Goal: Task Accomplishment & Management: Manage account settings

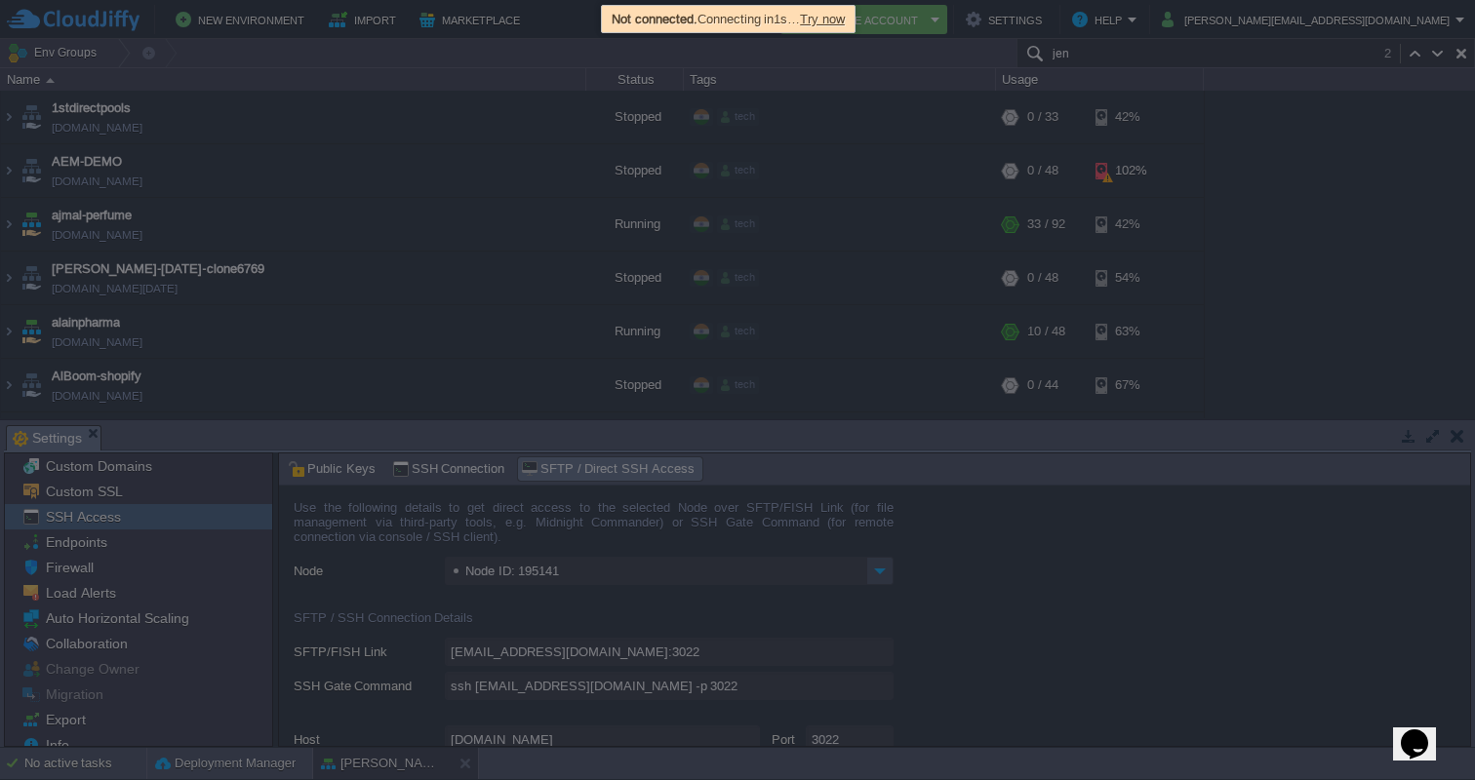
scroll to position [2921, 0]
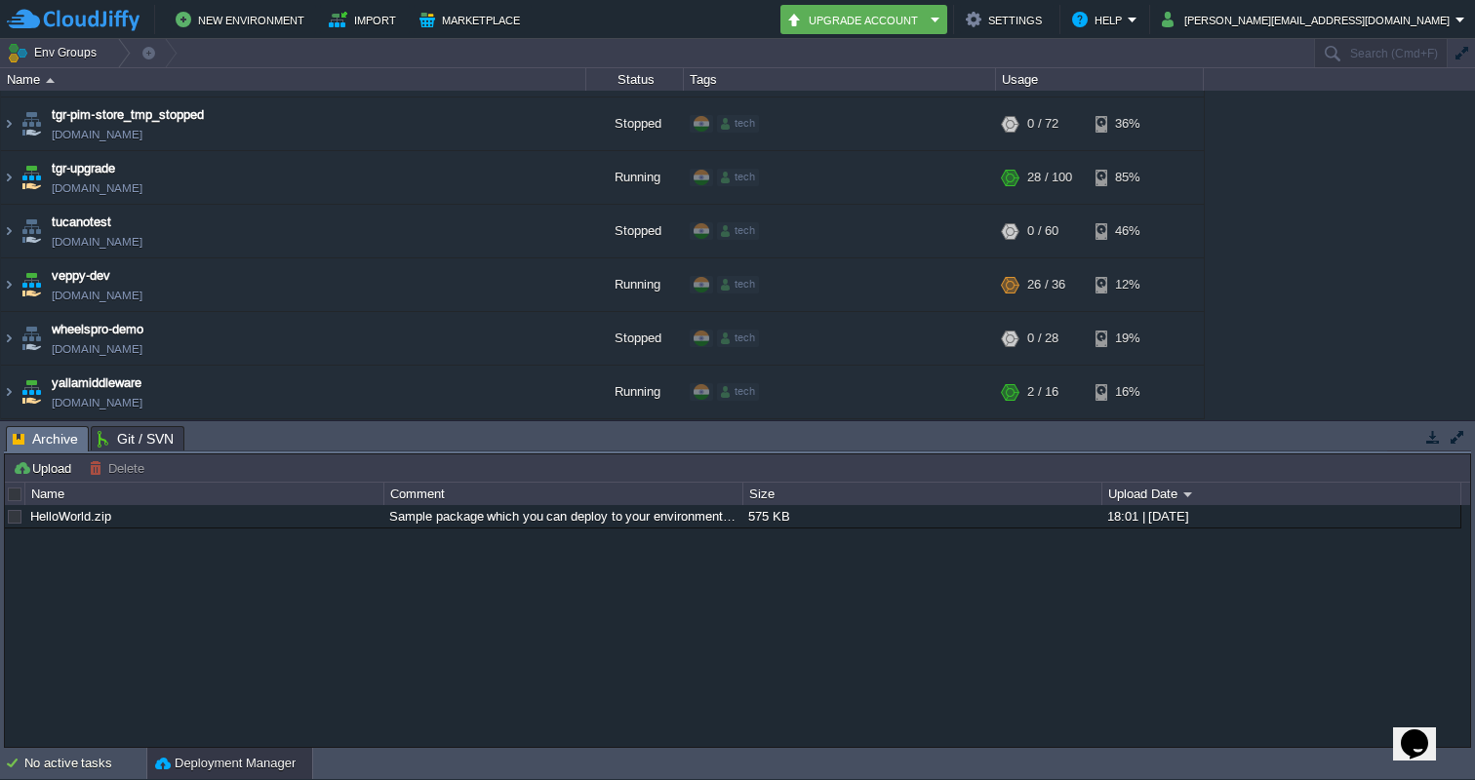
scroll to position [5333, 0]
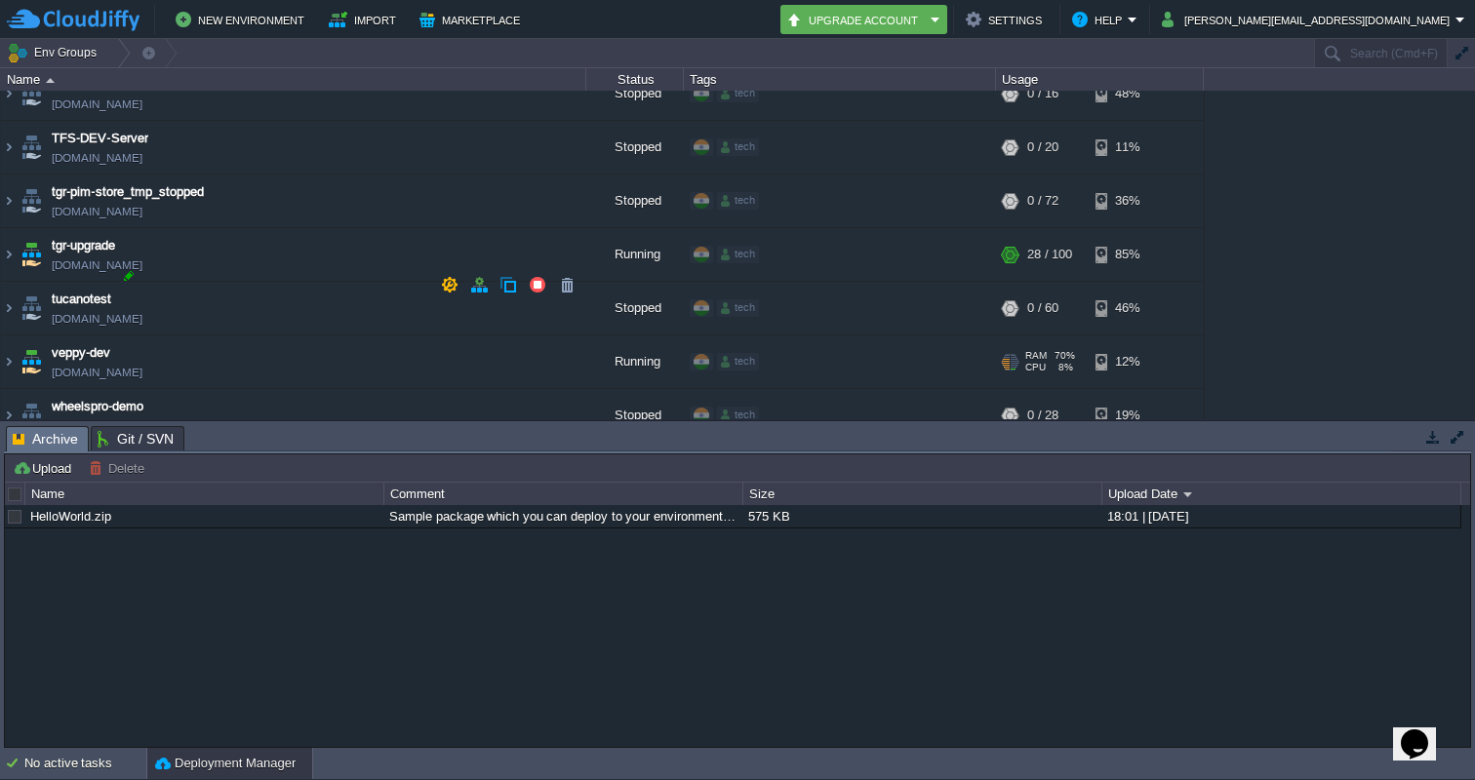
click at [125, 275] on div at bounding box center [129, 276] width 18 height 18
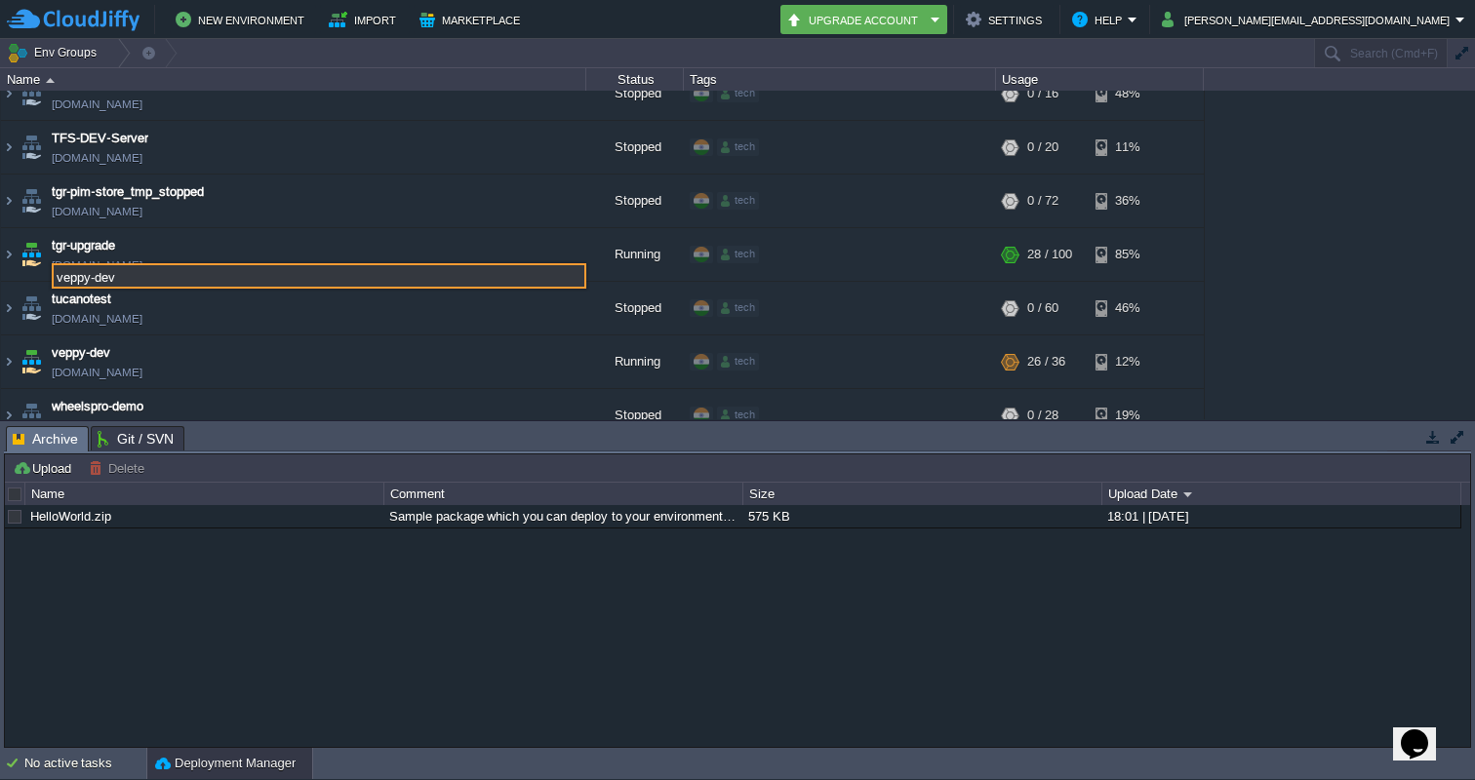
click at [1408, 241] on div "1stdirectpools 1stdirectpools.cloudjiffy.net Stopped tech + Add to Env Group RA…" at bounding box center [737, 255] width 1475 height 329
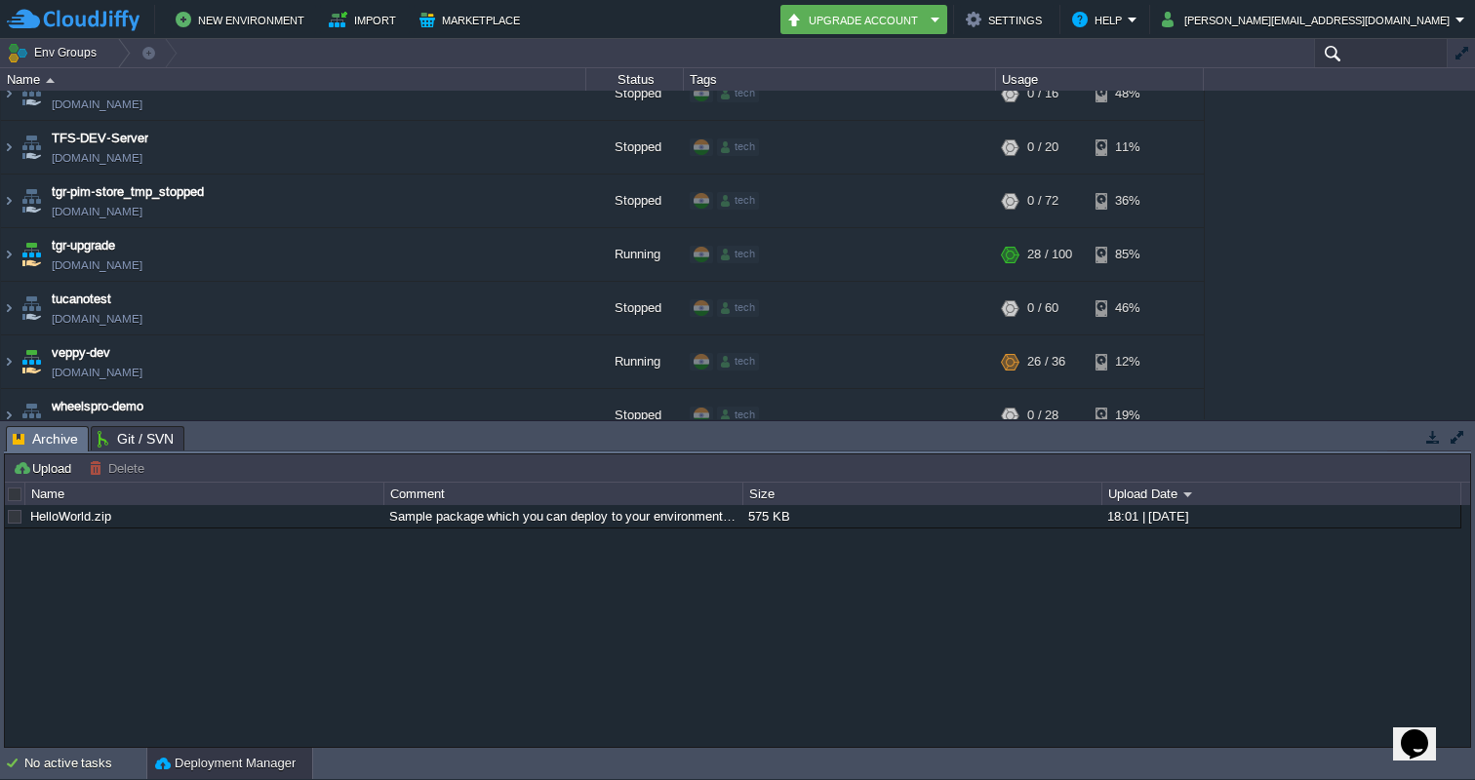
click at [1358, 59] on input "text" at bounding box center [1381, 53] width 134 height 28
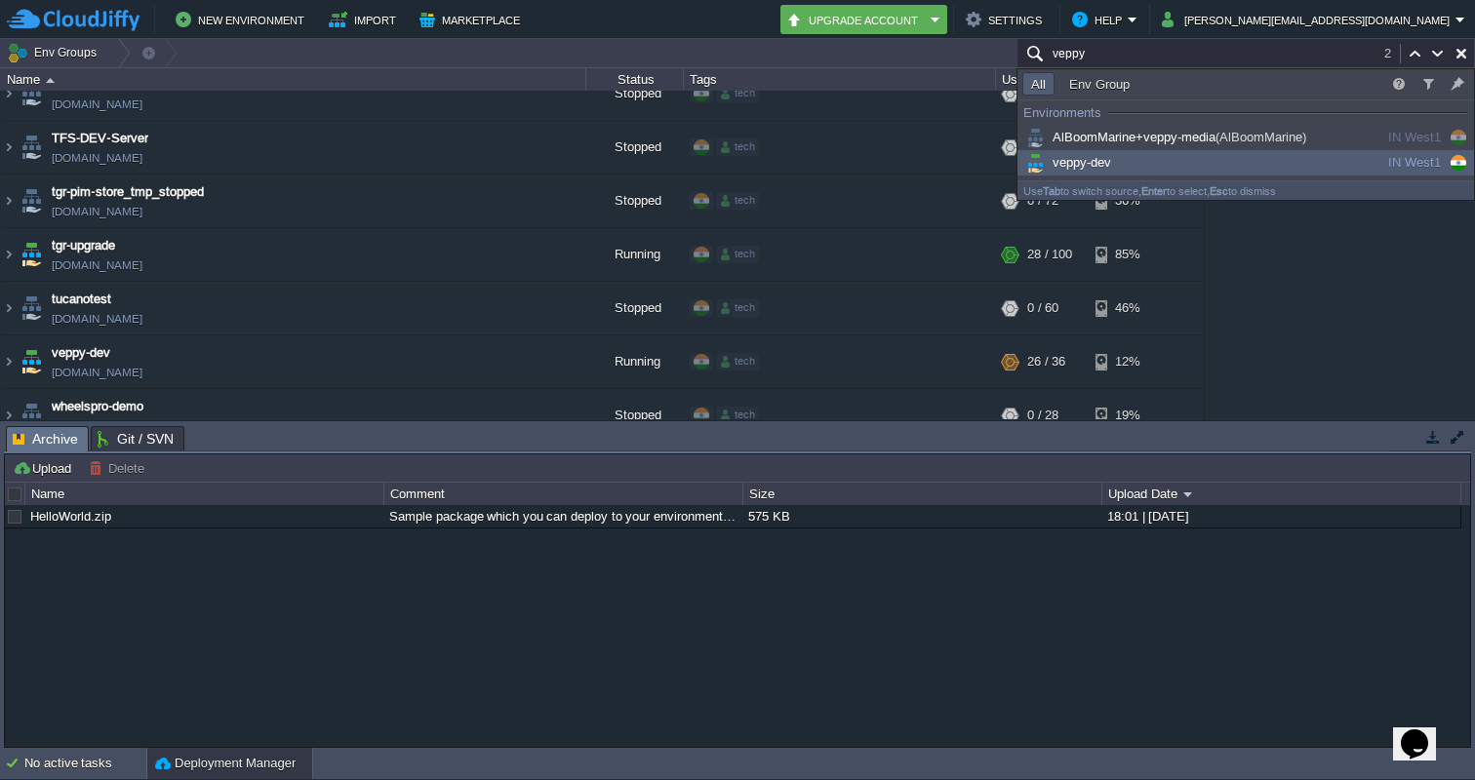
type input "veppy"
click at [1133, 153] on div "veppy-dev" at bounding box center [1169, 162] width 295 height 21
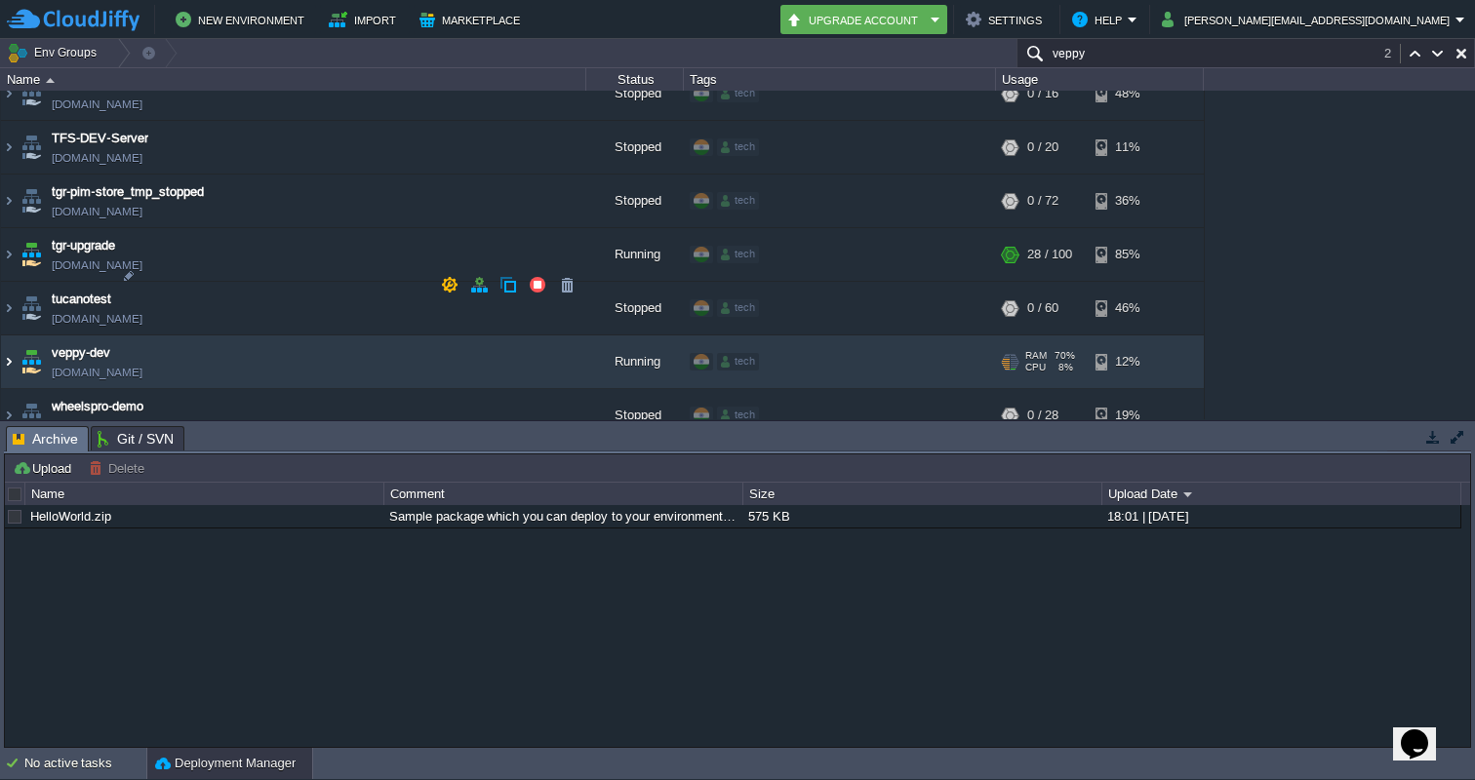
click at [11, 335] on img at bounding box center [9, 361] width 16 height 53
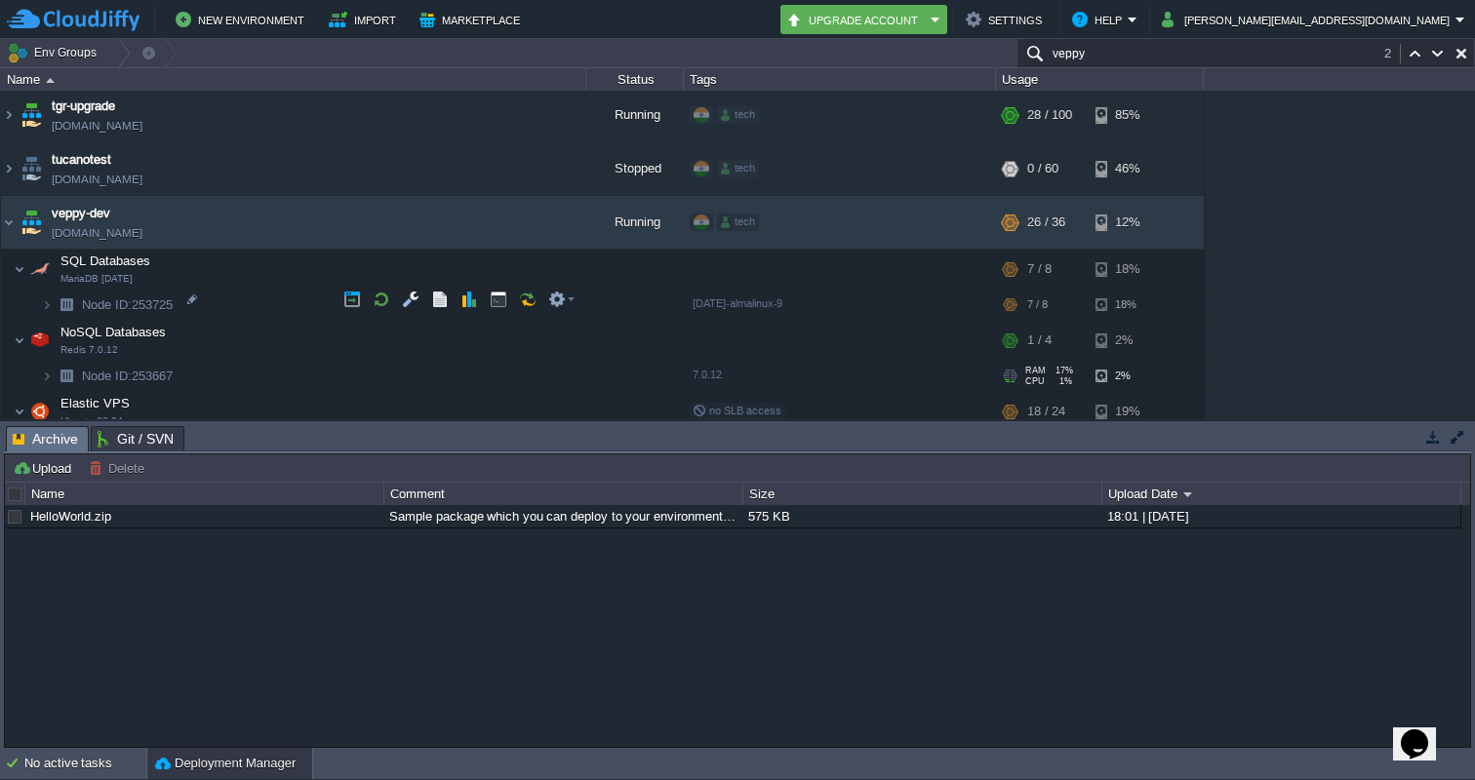
scroll to position [5468, 0]
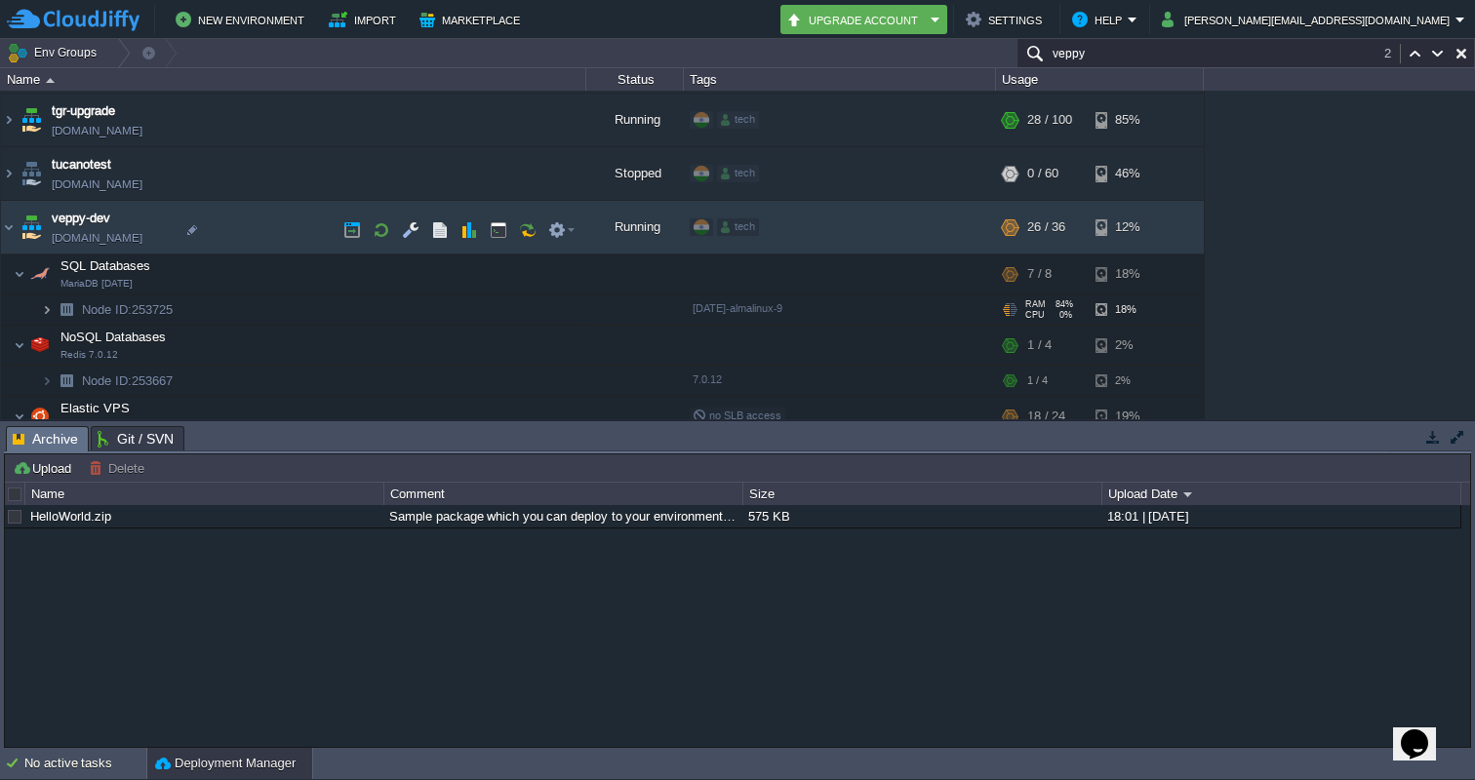
click at [41, 295] on img at bounding box center [47, 310] width 12 height 30
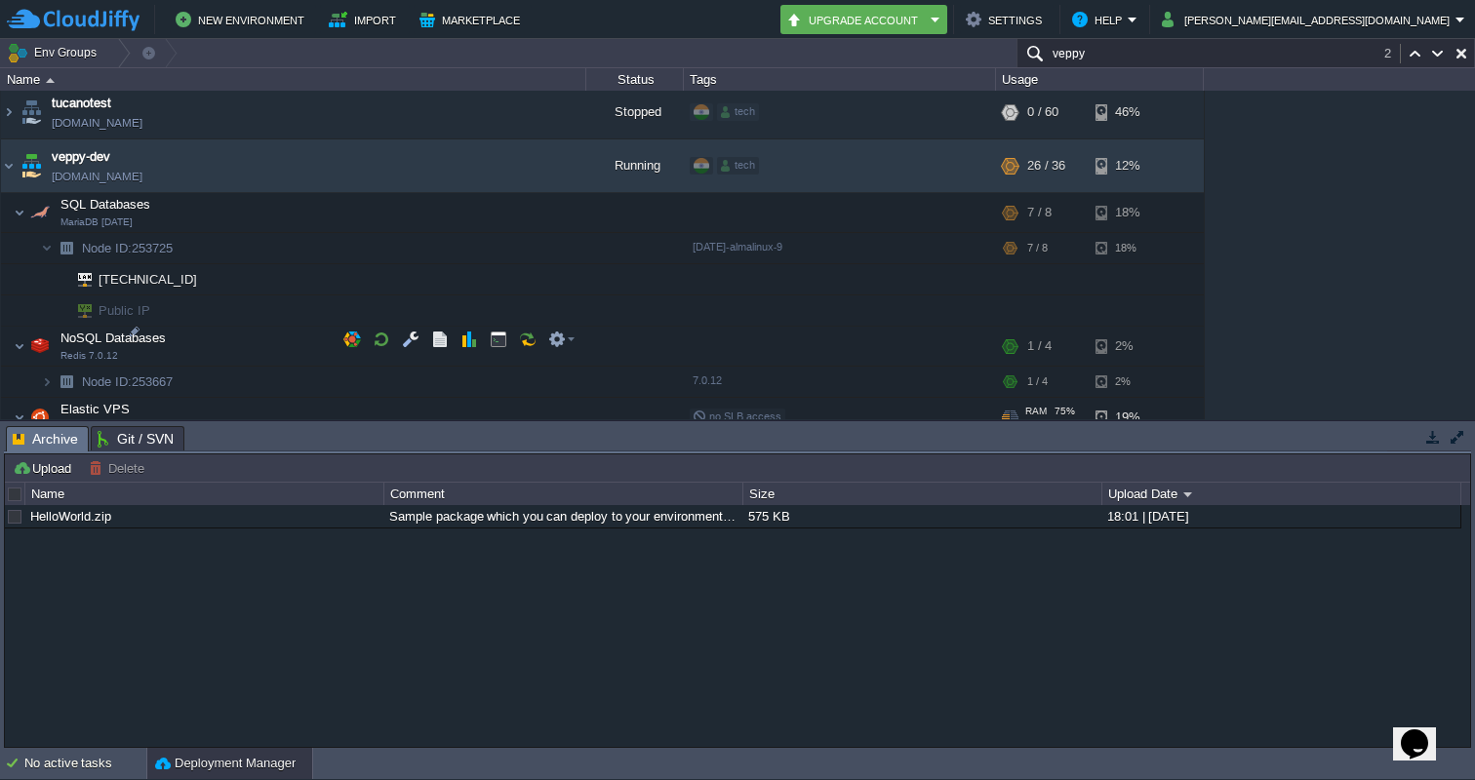
scroll to position [5537, 0]
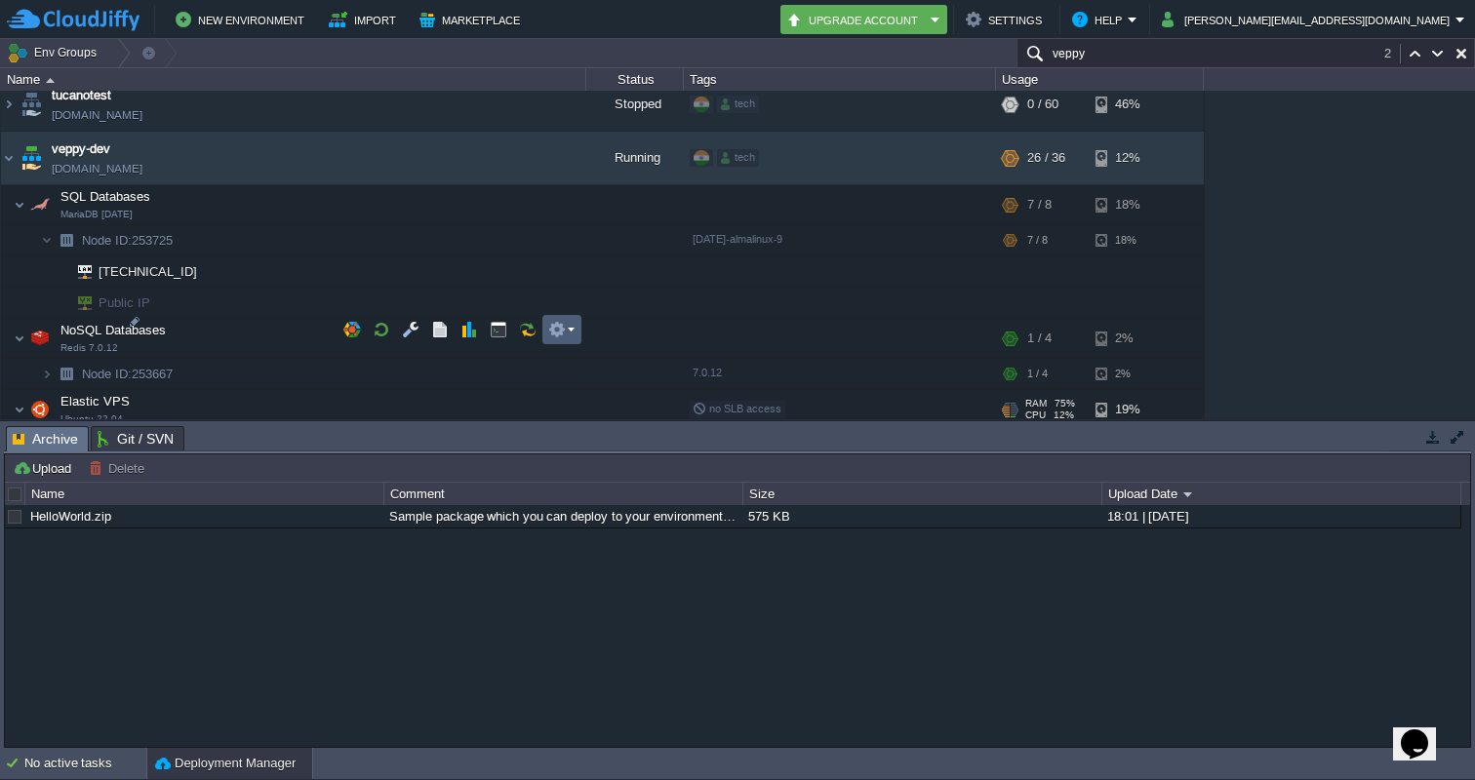
click at [572, 321] on em at bounding box center [561, 330] width 26 height 18
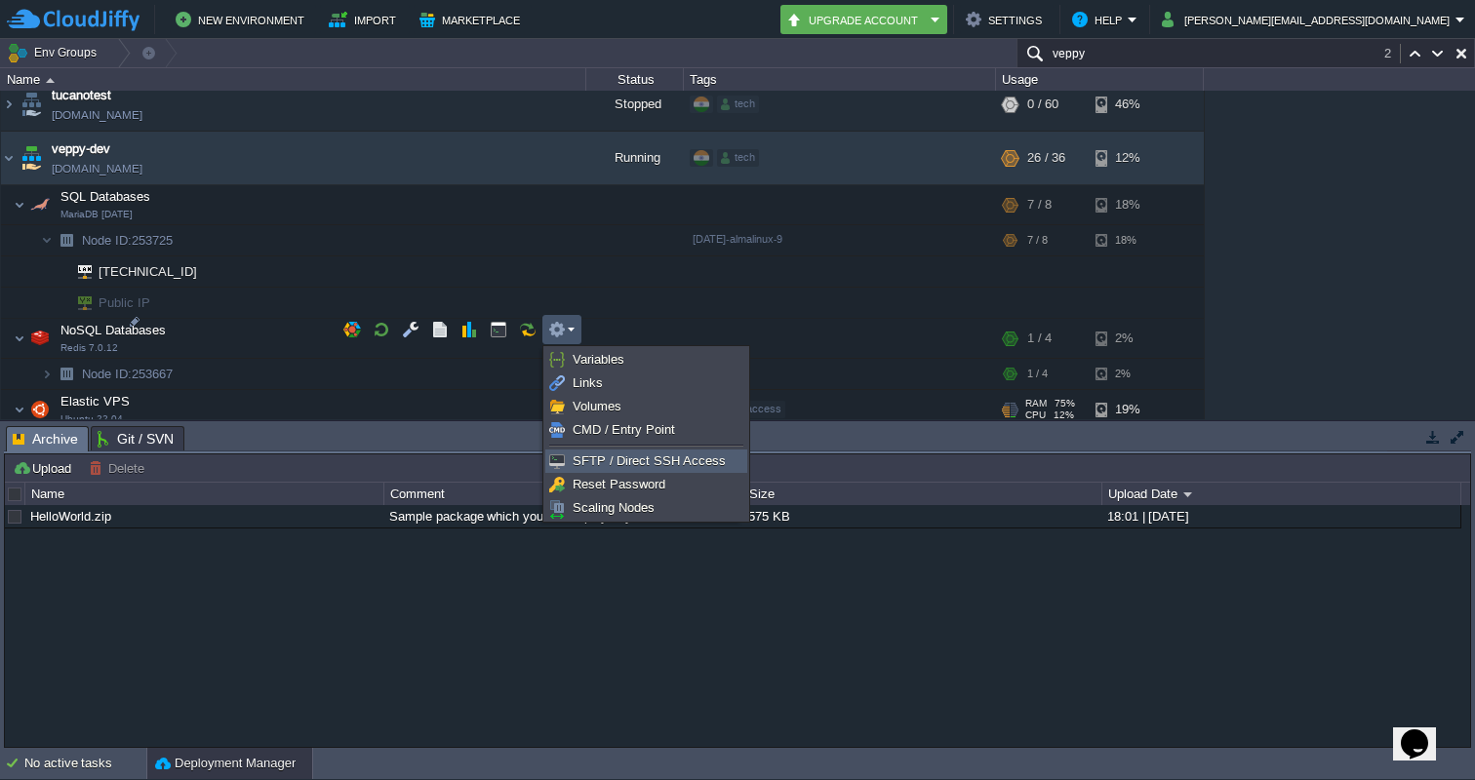
click at [624, 457] on span "SFTP / Direct SSH Access" at bounding box center [648, 460] width 153 height 15
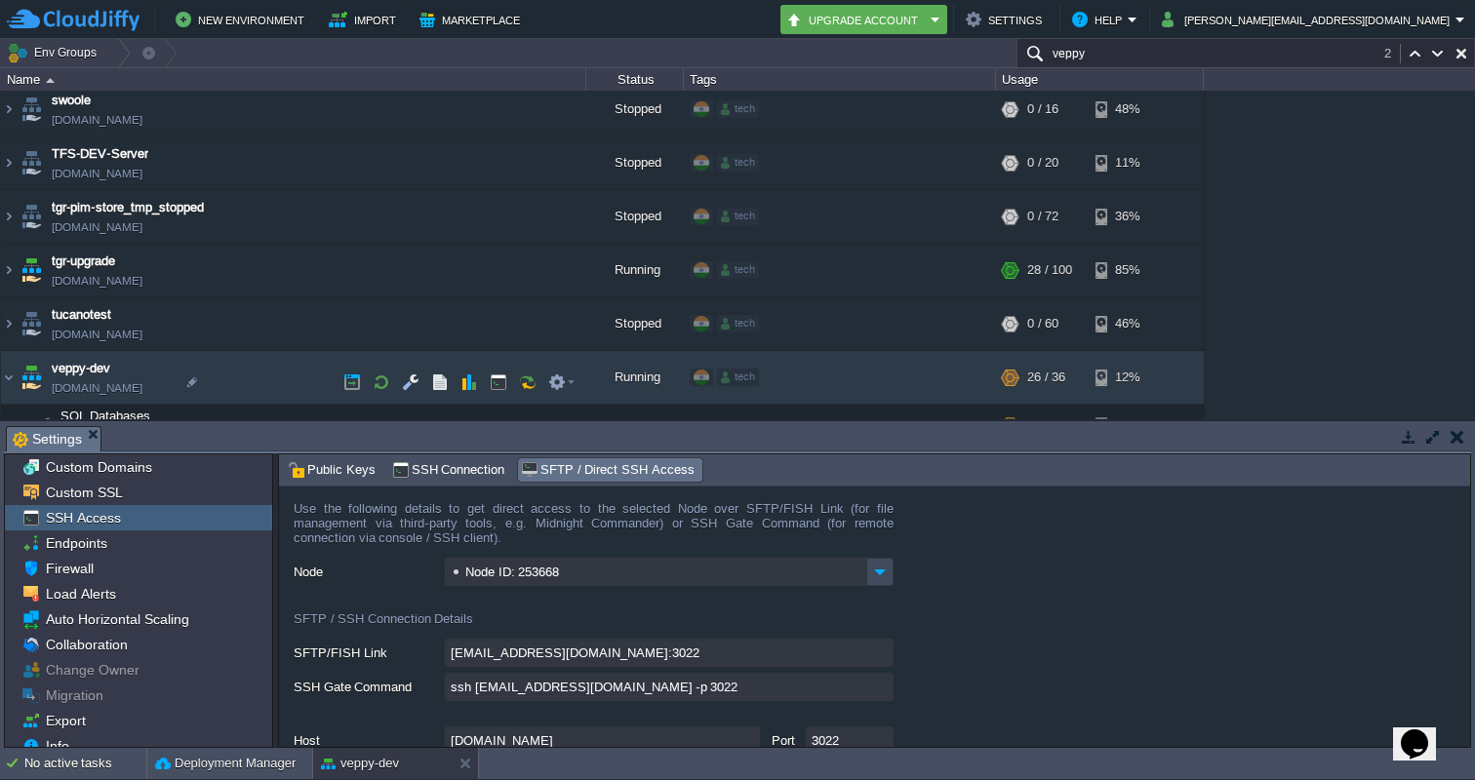
scroll to position [5300, 0]
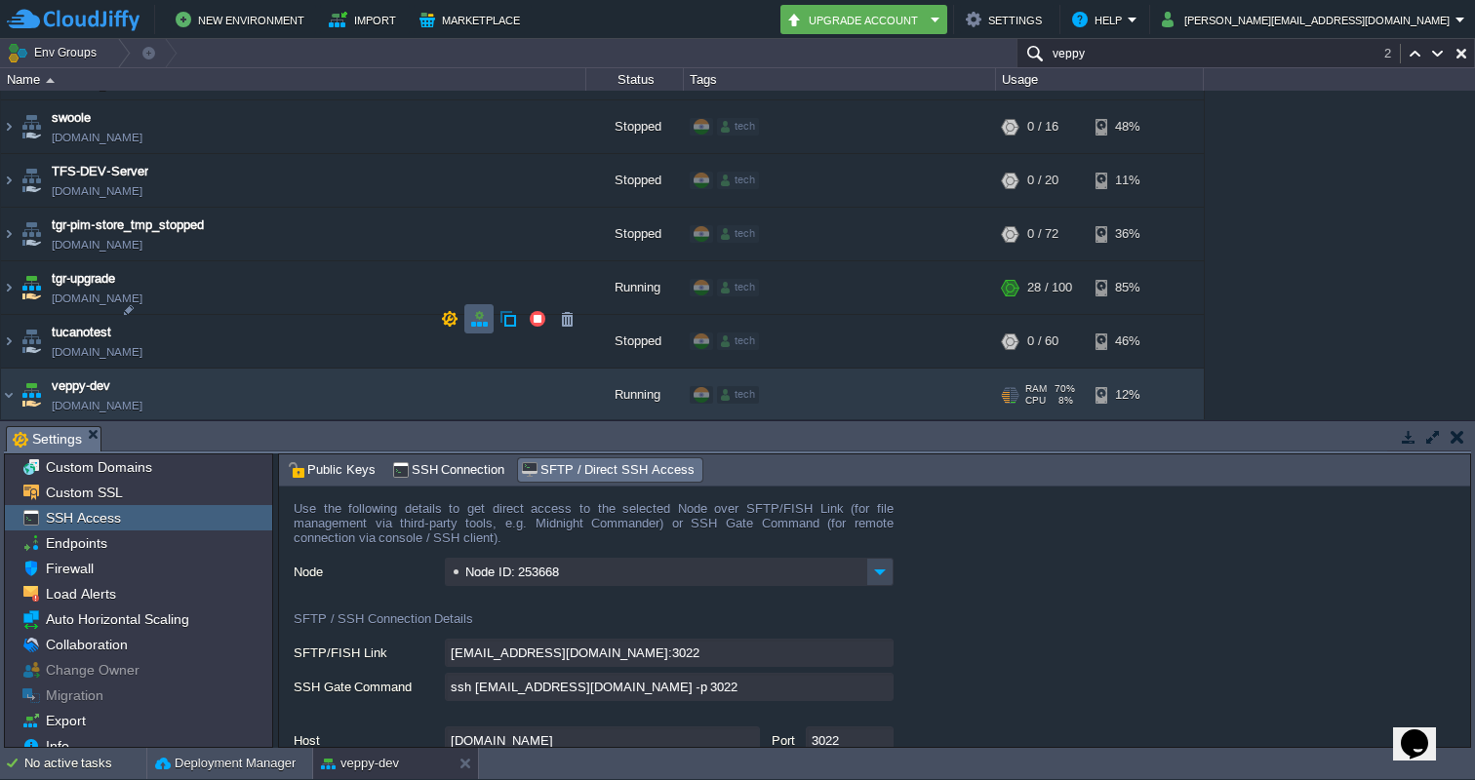
click at [481, 314] on button "button" at bounding box center [479, 319] width 18 height 18
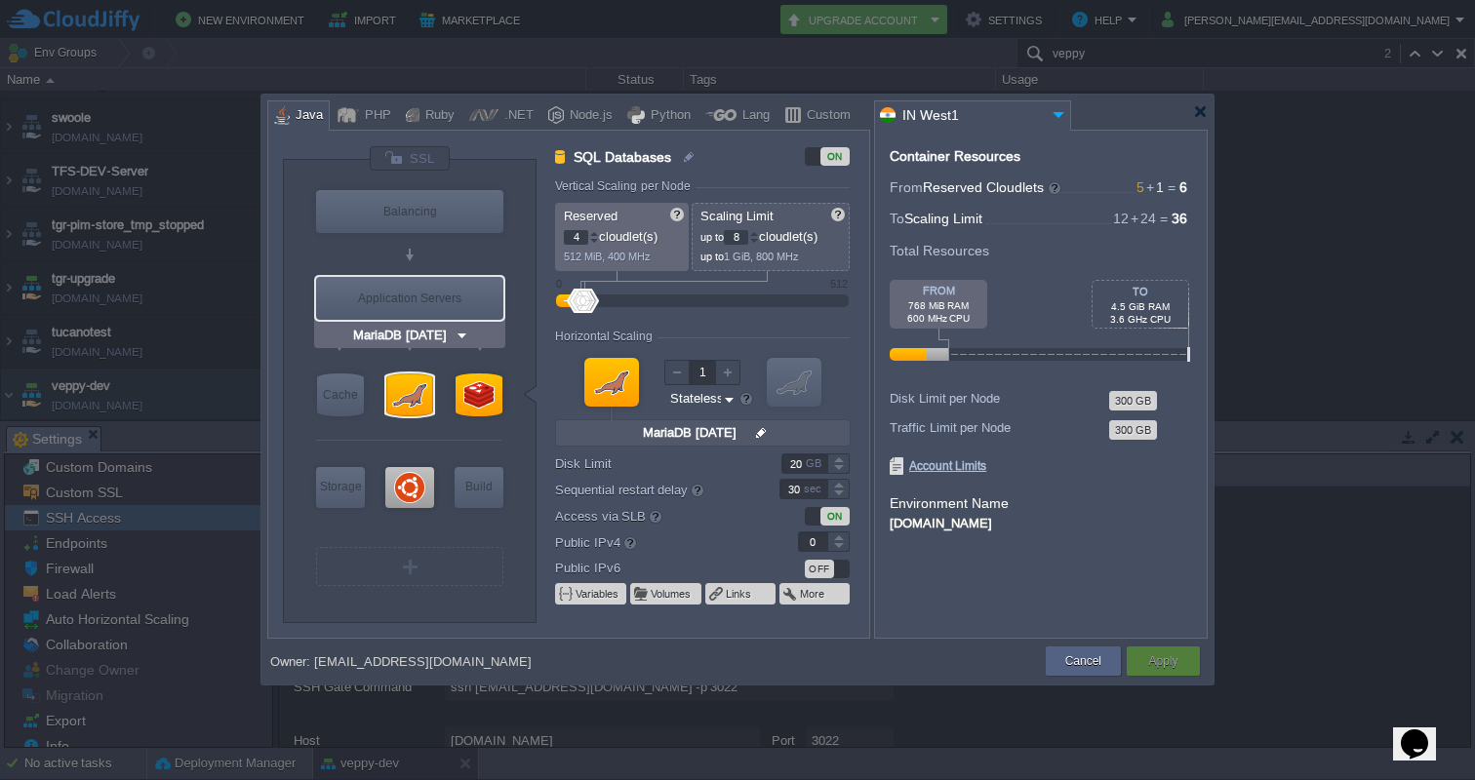
type input "Ubuntu 22.04"
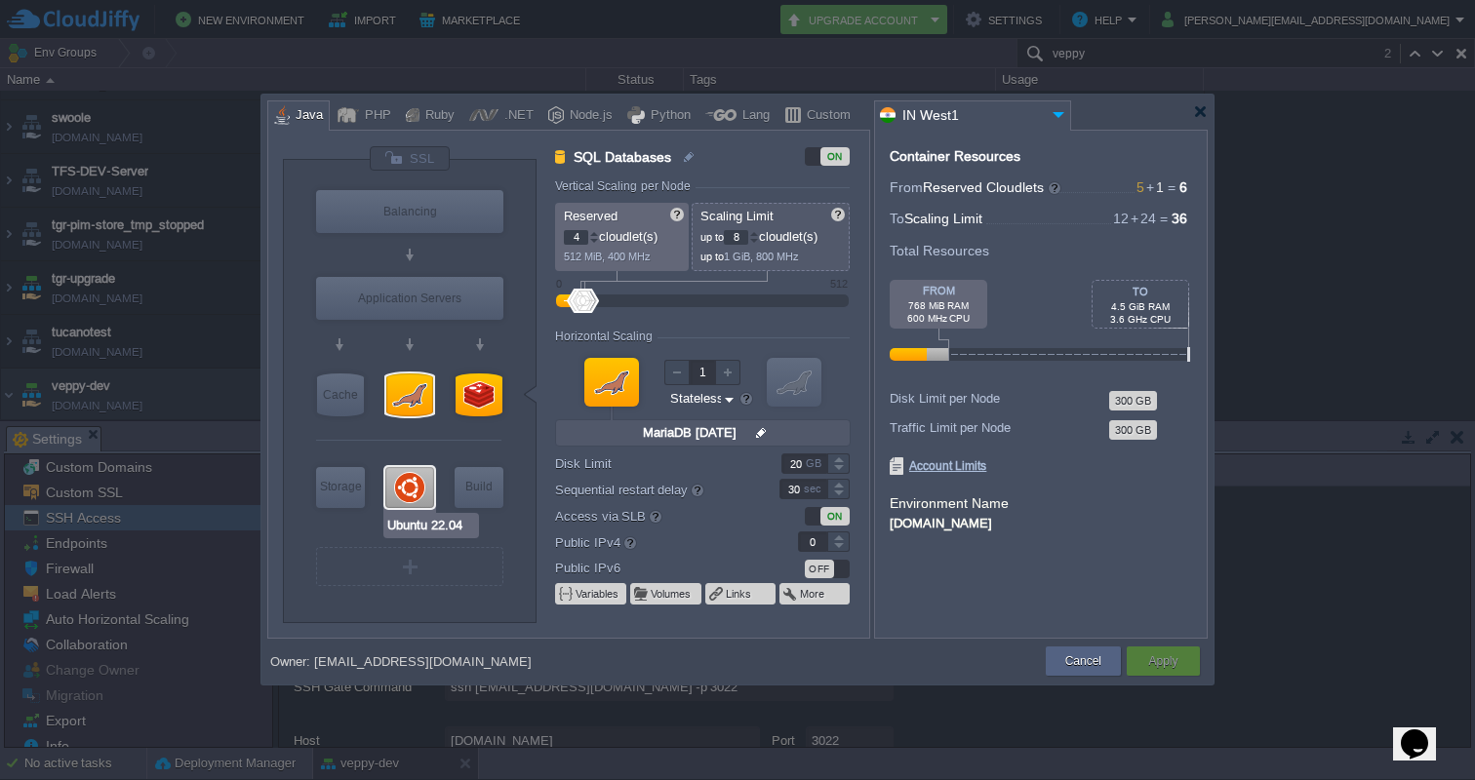
click at [404, 484] on div at bounding box center [409, 487] width 49 height 41
type input "Elastic VPS"
type input "1"
type input "24"
type input "Ubuntu 22.04"
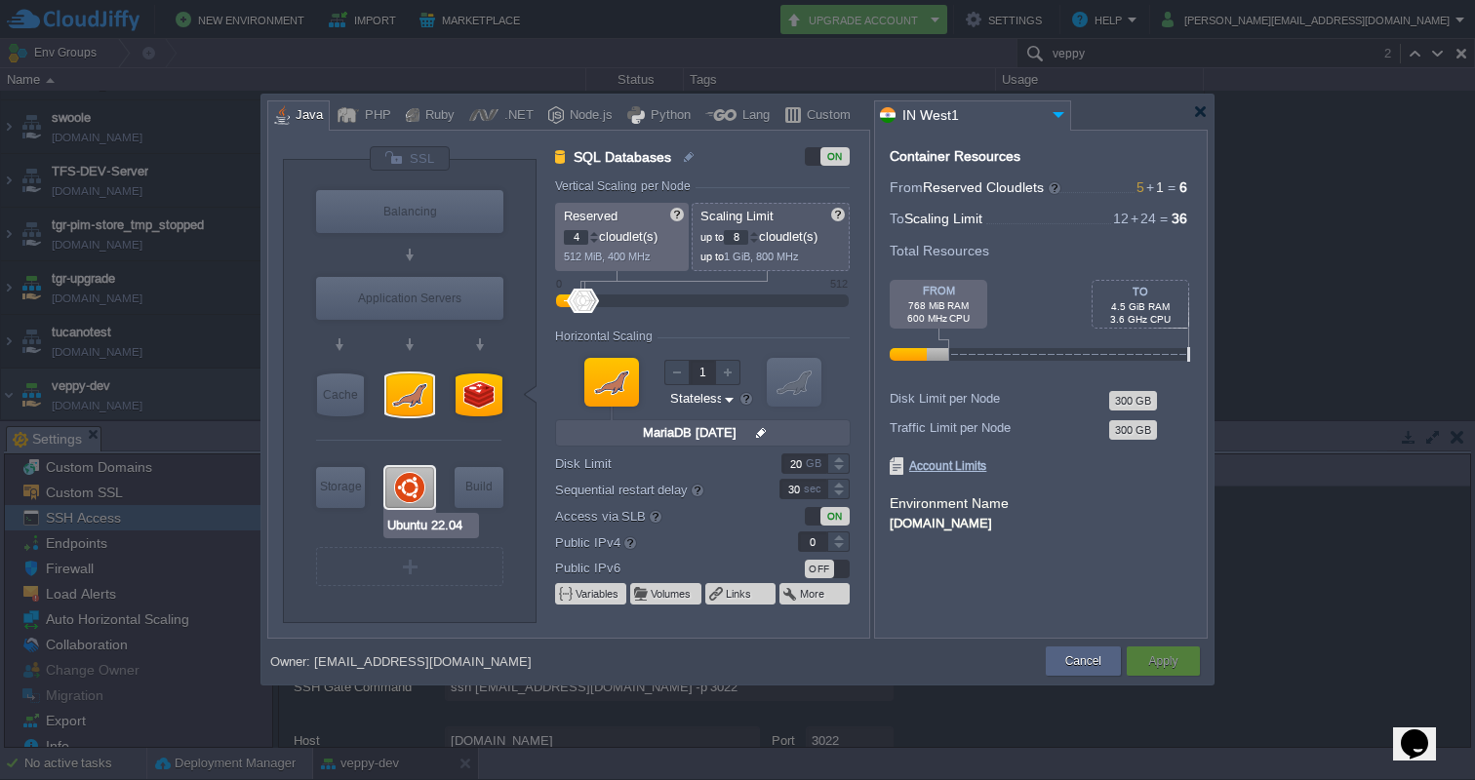
type input "null"
type input "22.04"
type input "Stateful"
type input "30"
type input "1"
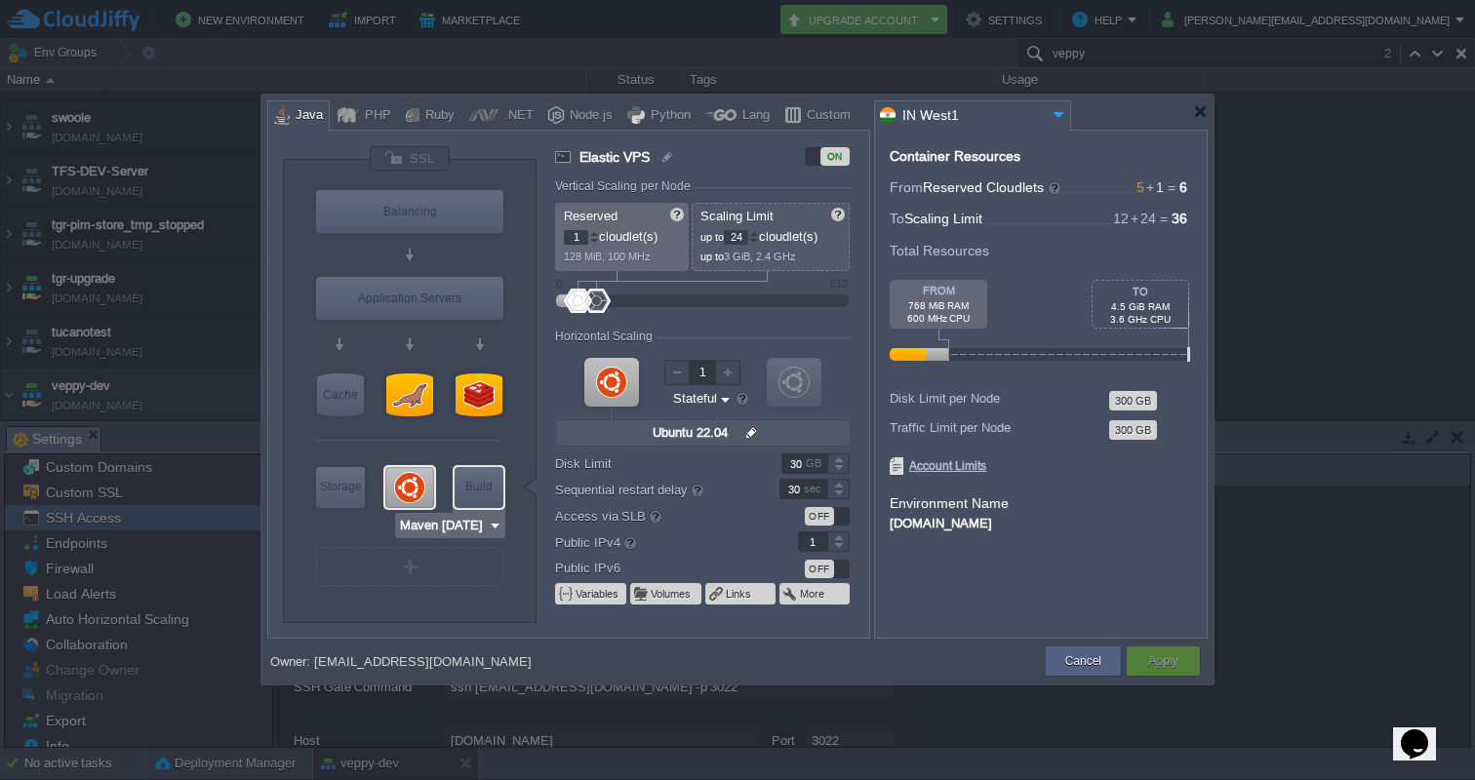
type input "MariaDB 10.6.22"
click at [413, 407] on div at bounding box center [409, 395] width 47 height 43
type input "SQL Databases"
type input "4"
type input "8"
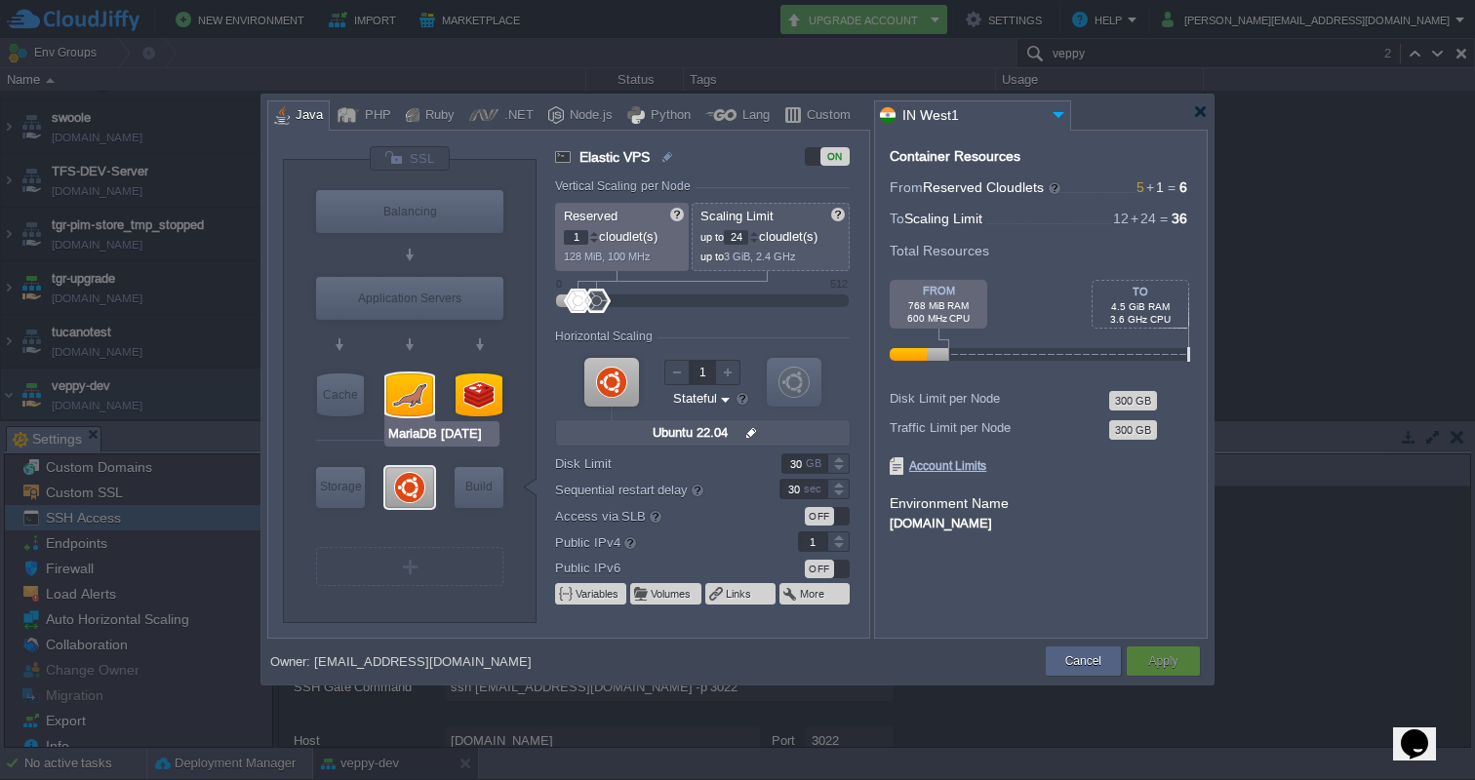
type input "MariaDB 10.6.22"
type input "null"
type input "10.6.22-almali..."
type input "Stateless"
type input "20"
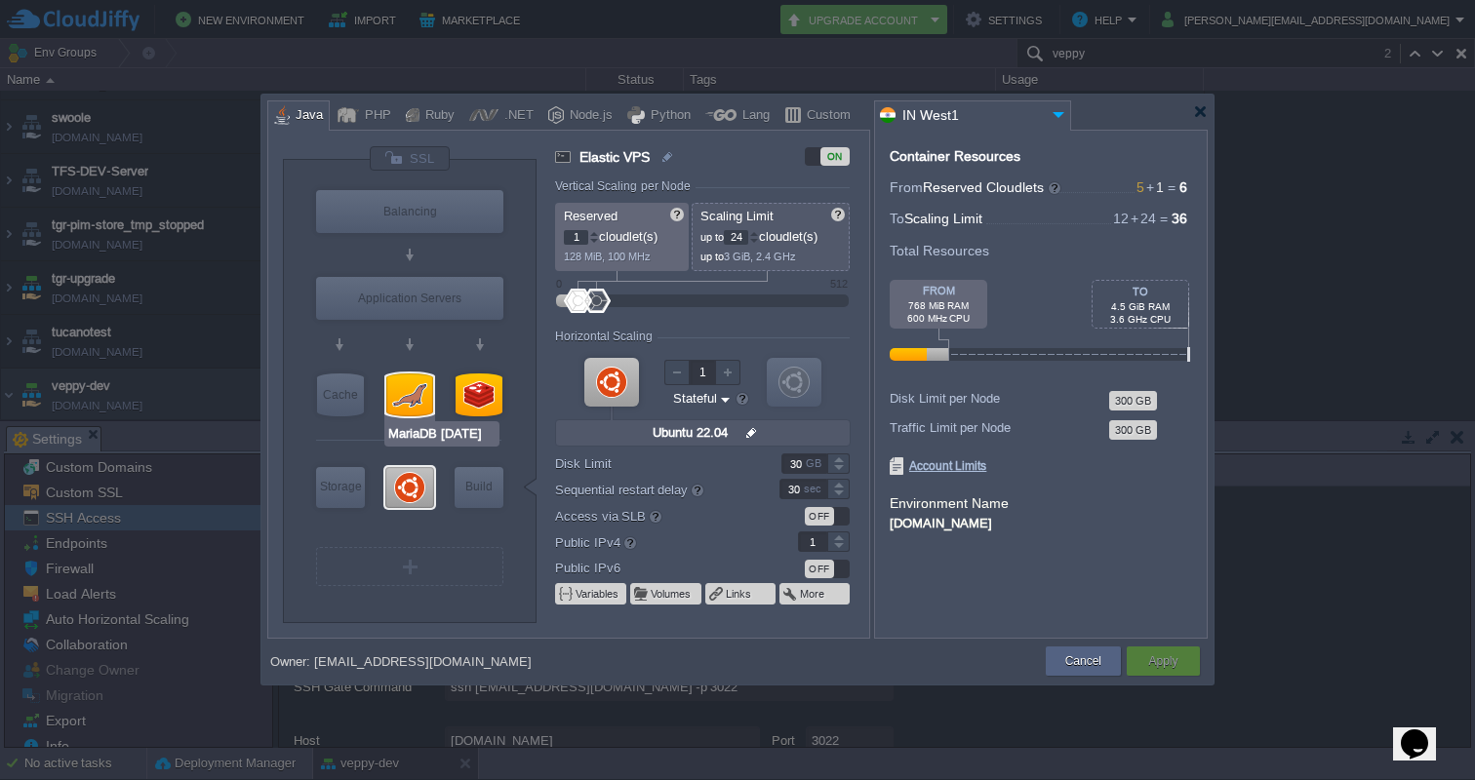
type input "0"
type input "Redis 7.0.12"
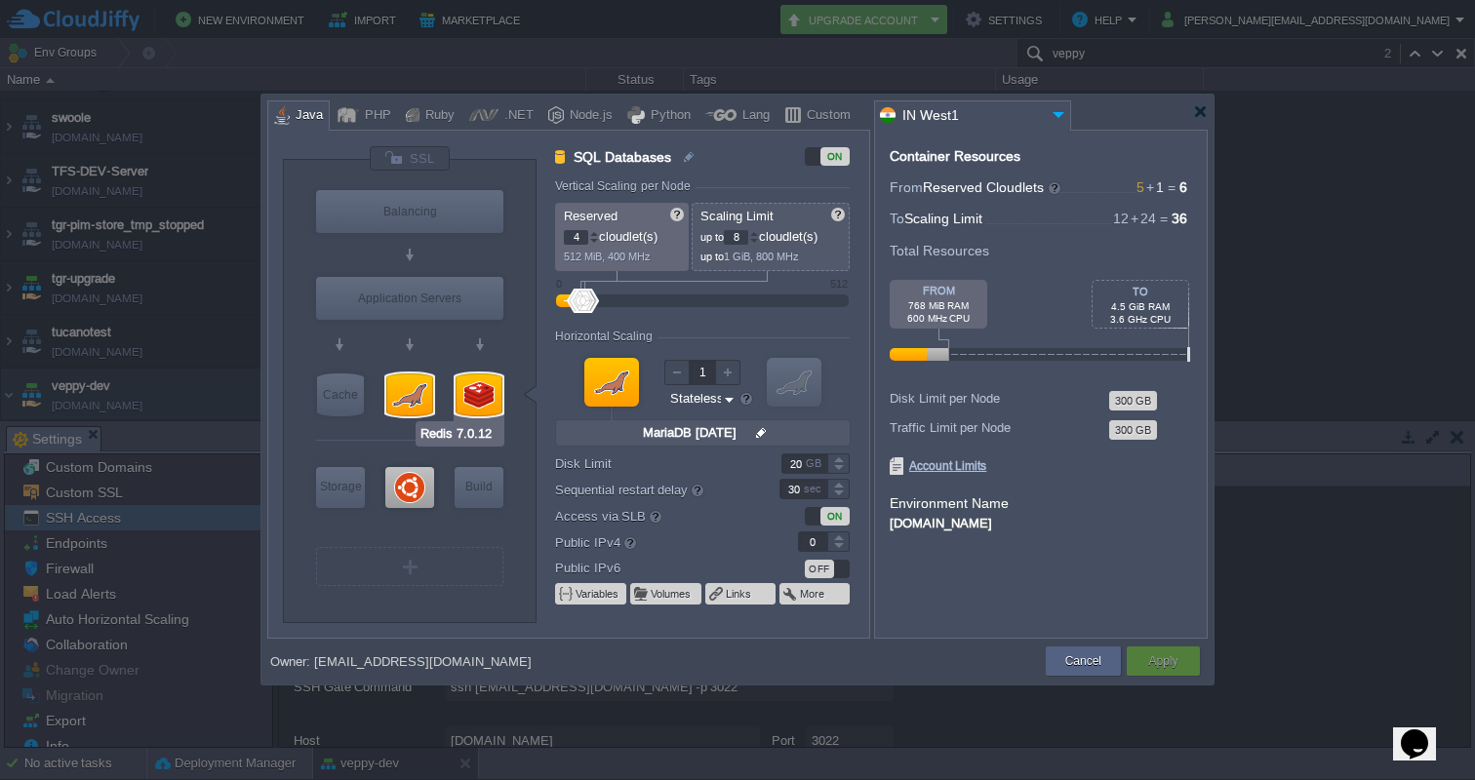
click at [481, 395] on div at bounding box center [478, 395] width 47 height 43
type input "NoSQL Databases"
type input "1"
type input "4"
type input "Redis 7.0.12"
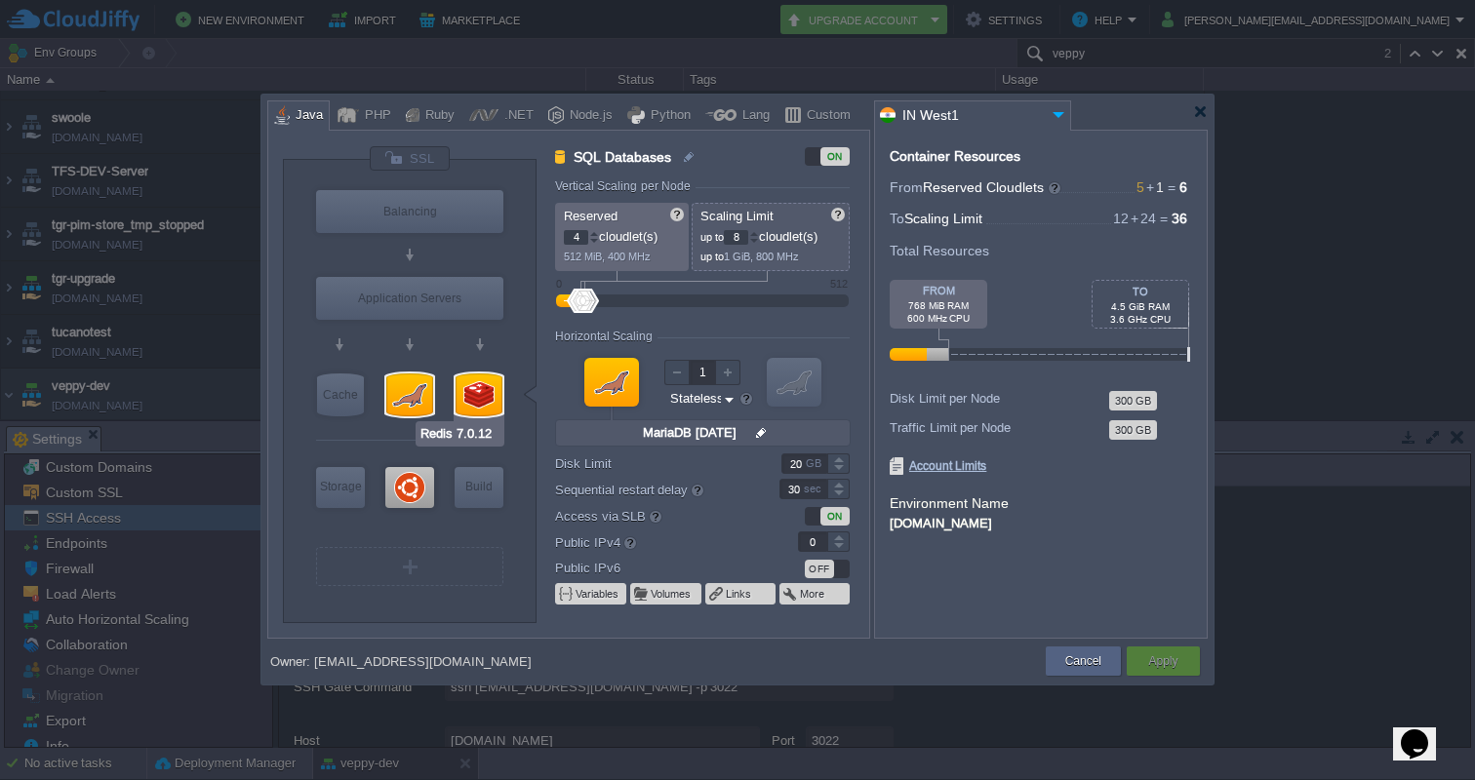
type input "null"
type input "7.0.12"
click at [840, 470] on div at bounding box center [838, 469] width 22 height 10
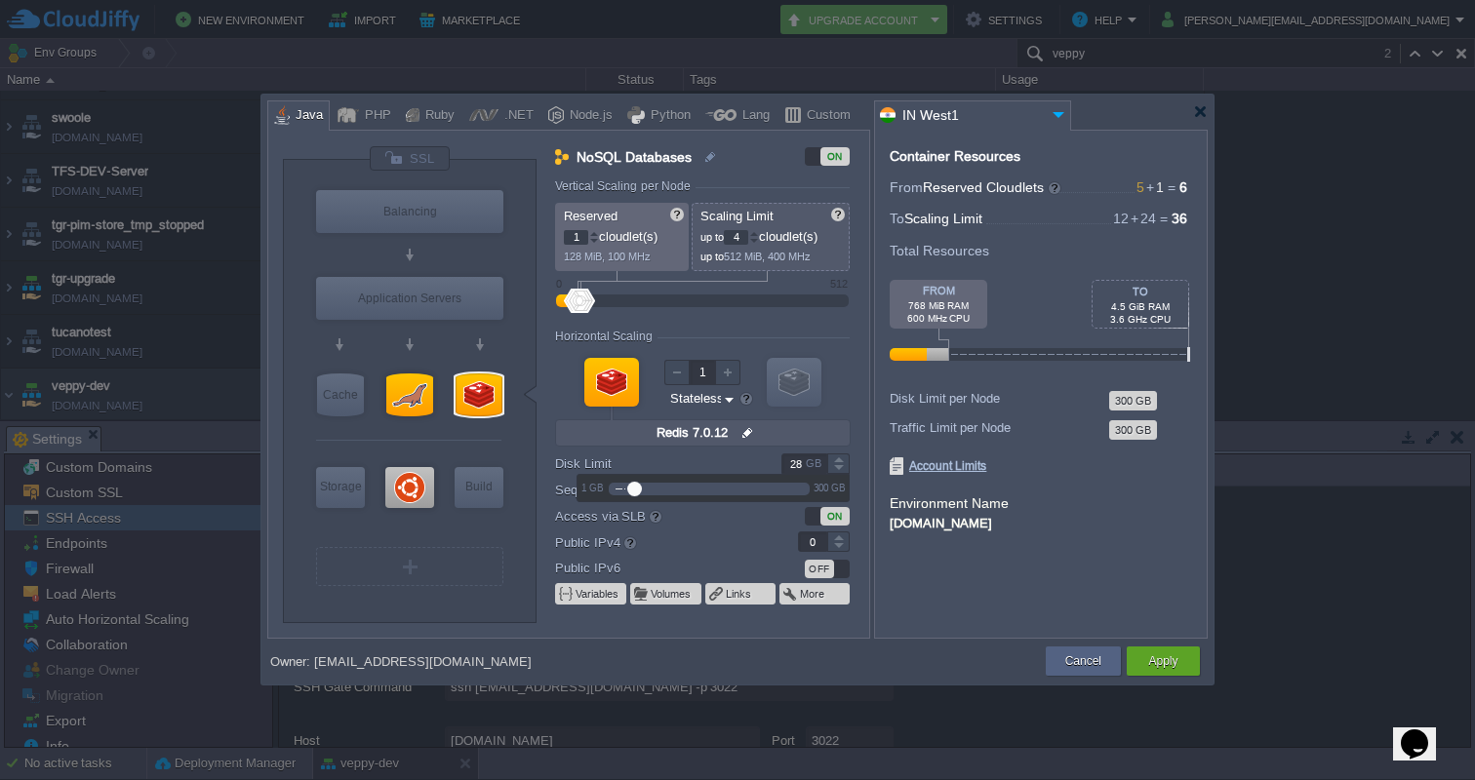
click at [840, 470] on div at bounding box center [838, 469] width 22 height 10
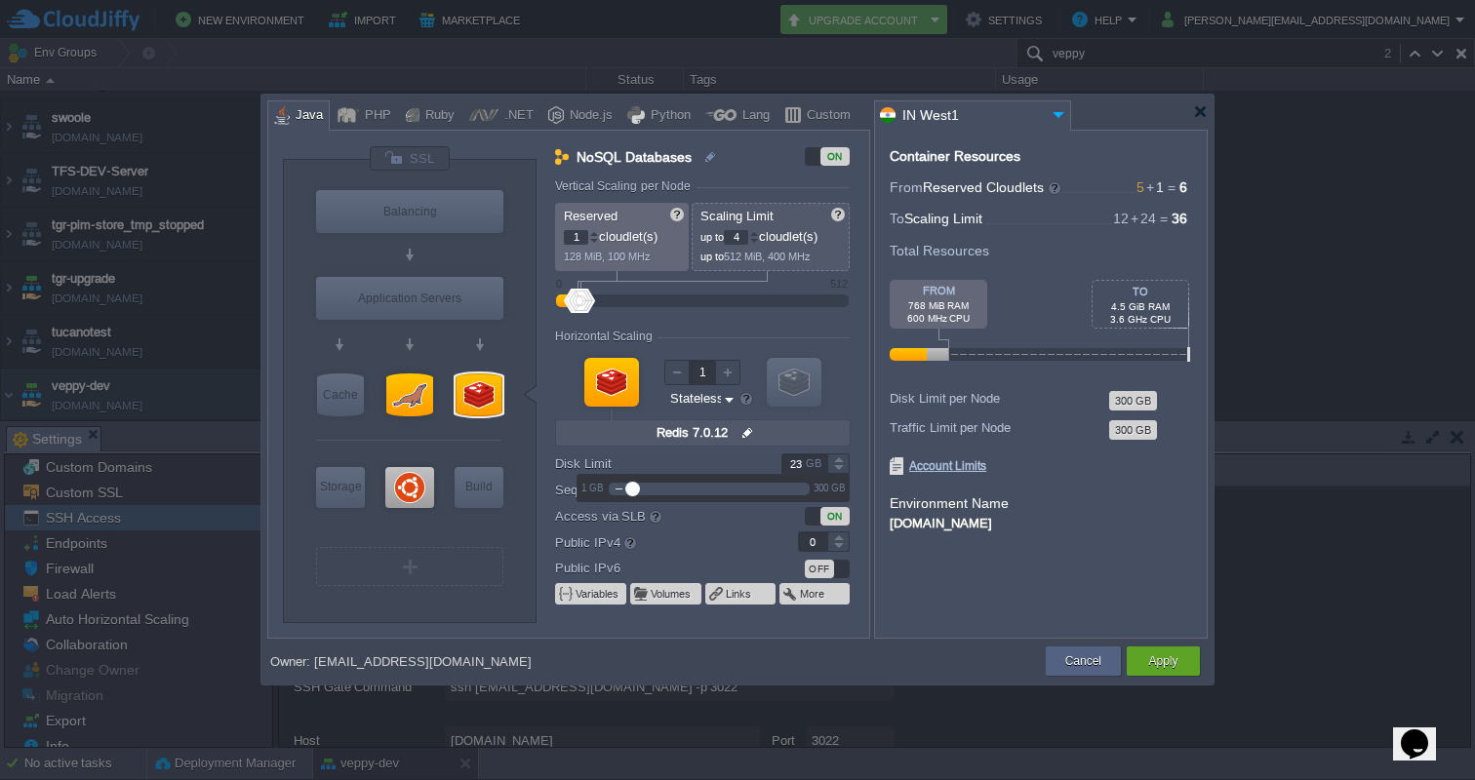
click at [840, 470] on div at bounding box center [838, 469] width 22 height 10
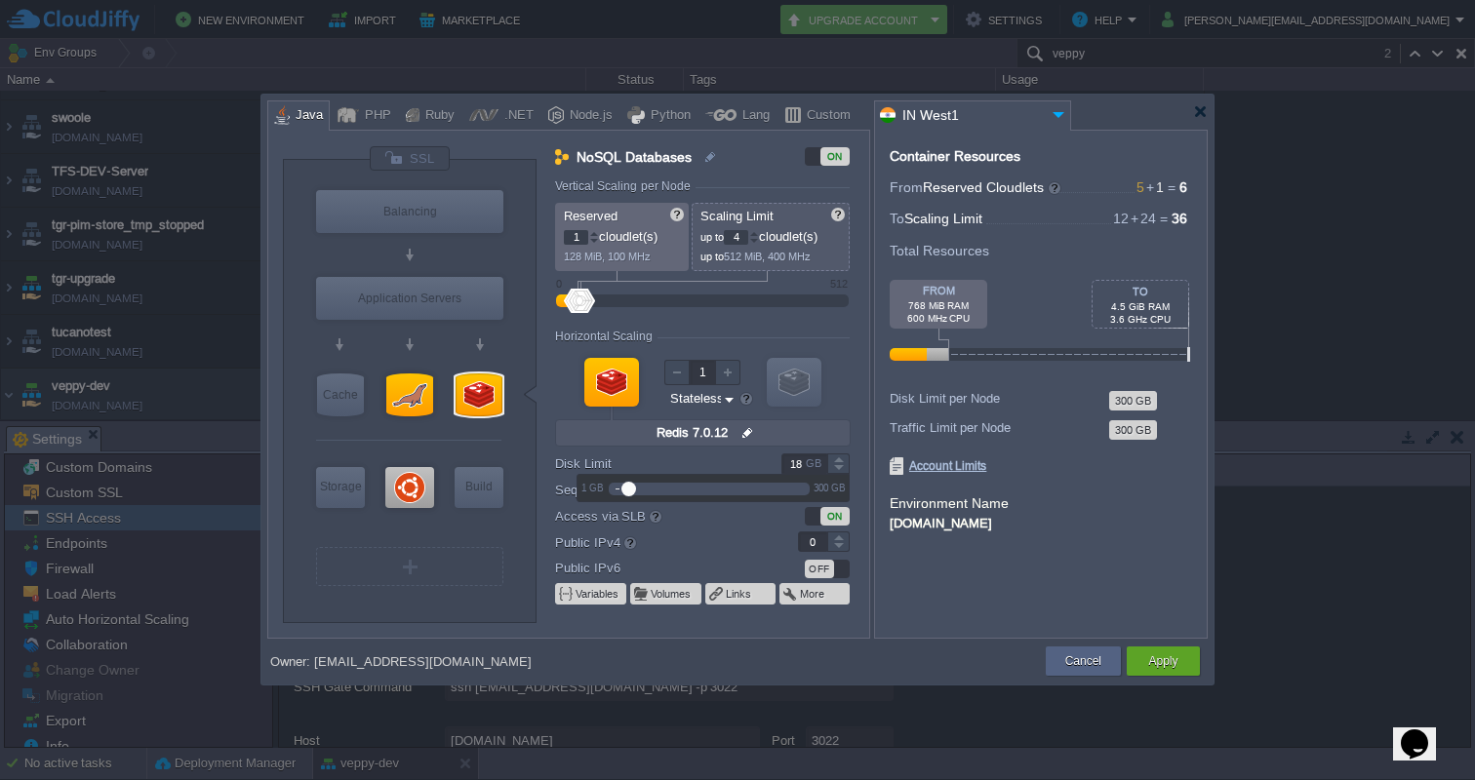
click at [840, 470] on div at bounding box center [838, 469] width 22 height 10
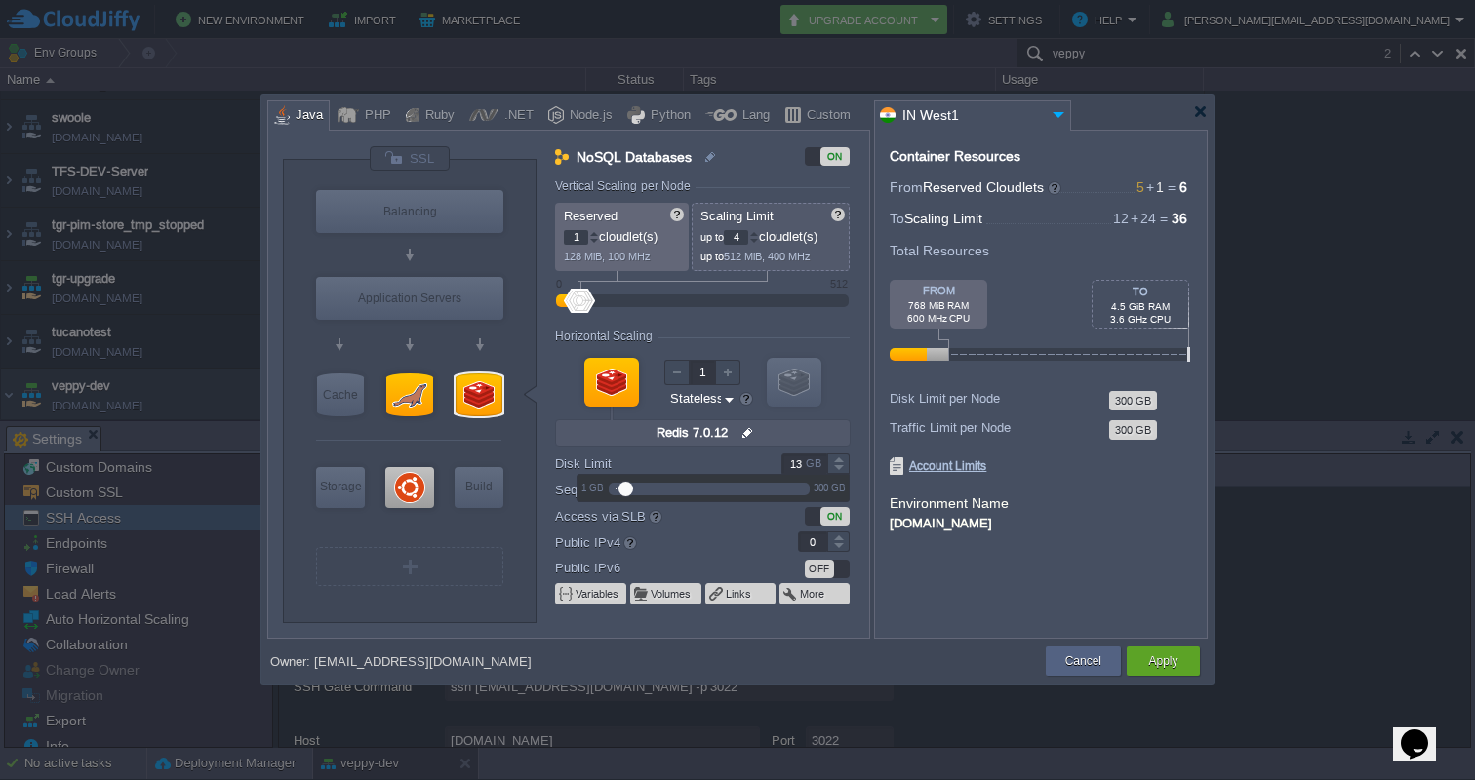
click at [840, 470] on div at bounding box center [838, 469] width 22 height 10
type input "12"
click at [840, 470] on div at bounding box center [838, 469] width 22 height 10
click at [1087, 654] on button "Cancel" at bounding box center [1083, 661] width 36 height 20
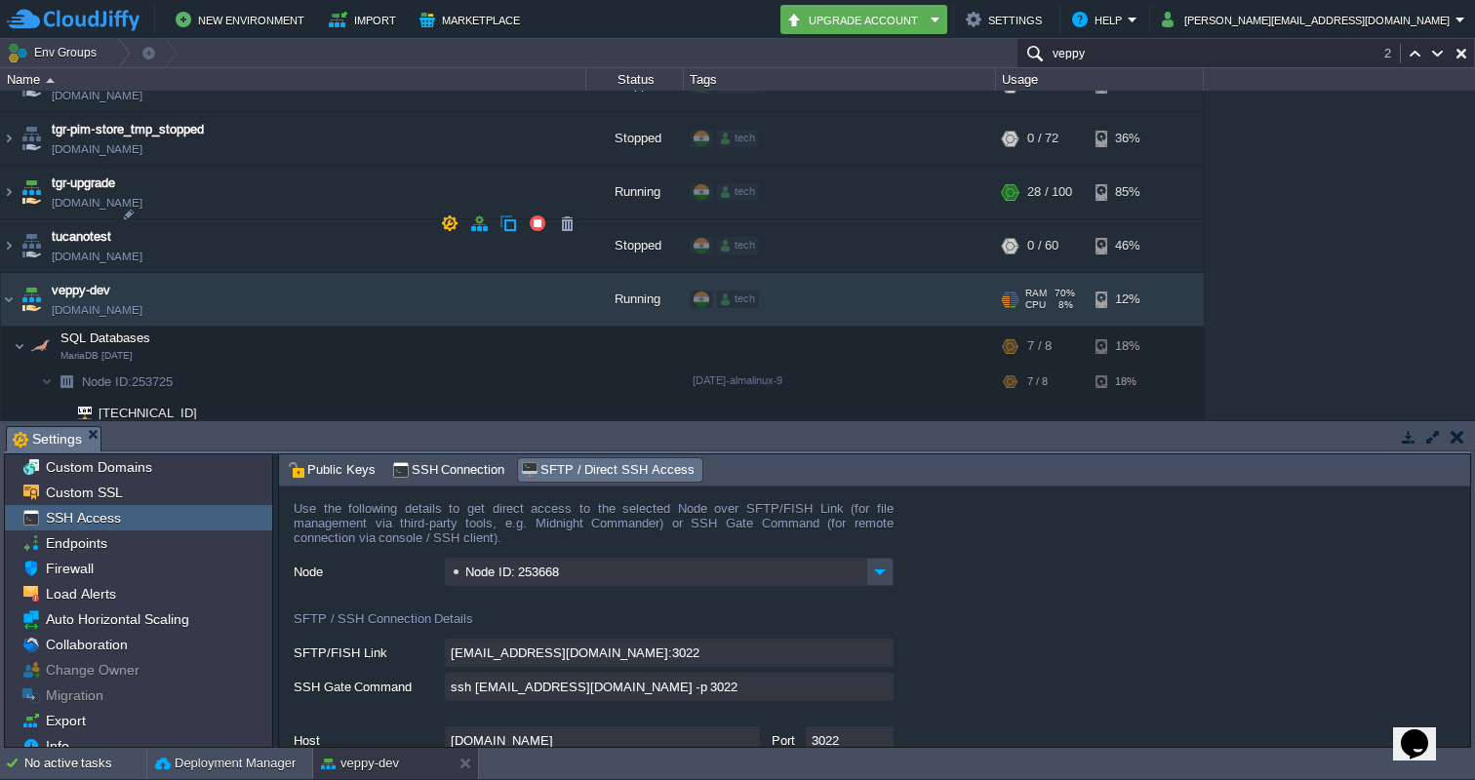
scroll to position [5381, 0]
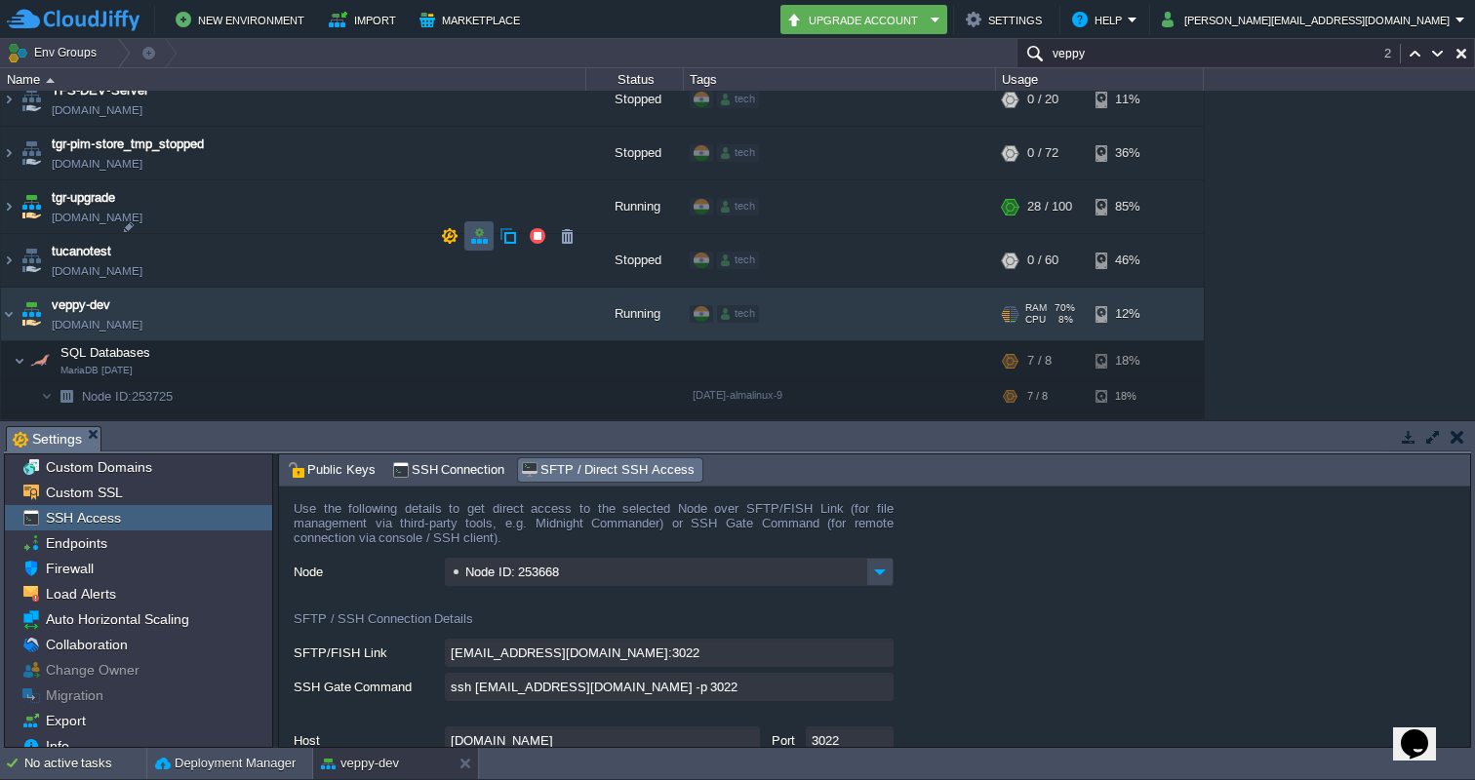
click at [470, 234] on button "button" at bounding box center [479, 236] width 18 height 18
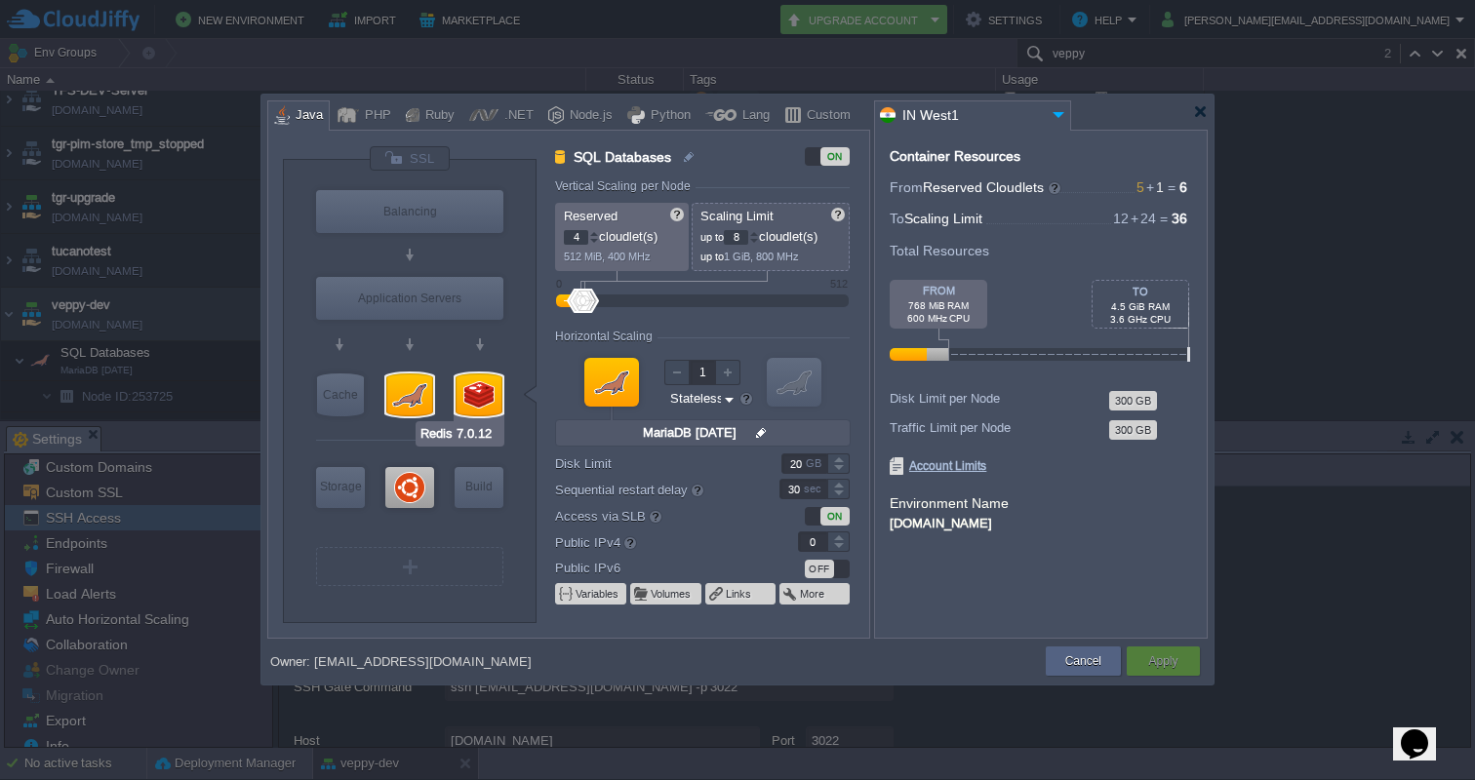
click at [478, 389] on div at bounding box center [478, 395] width 47 height 43
type input "NoSQL Databases"
type input "1"
type input "4"
type input "Redis 7.0.12"
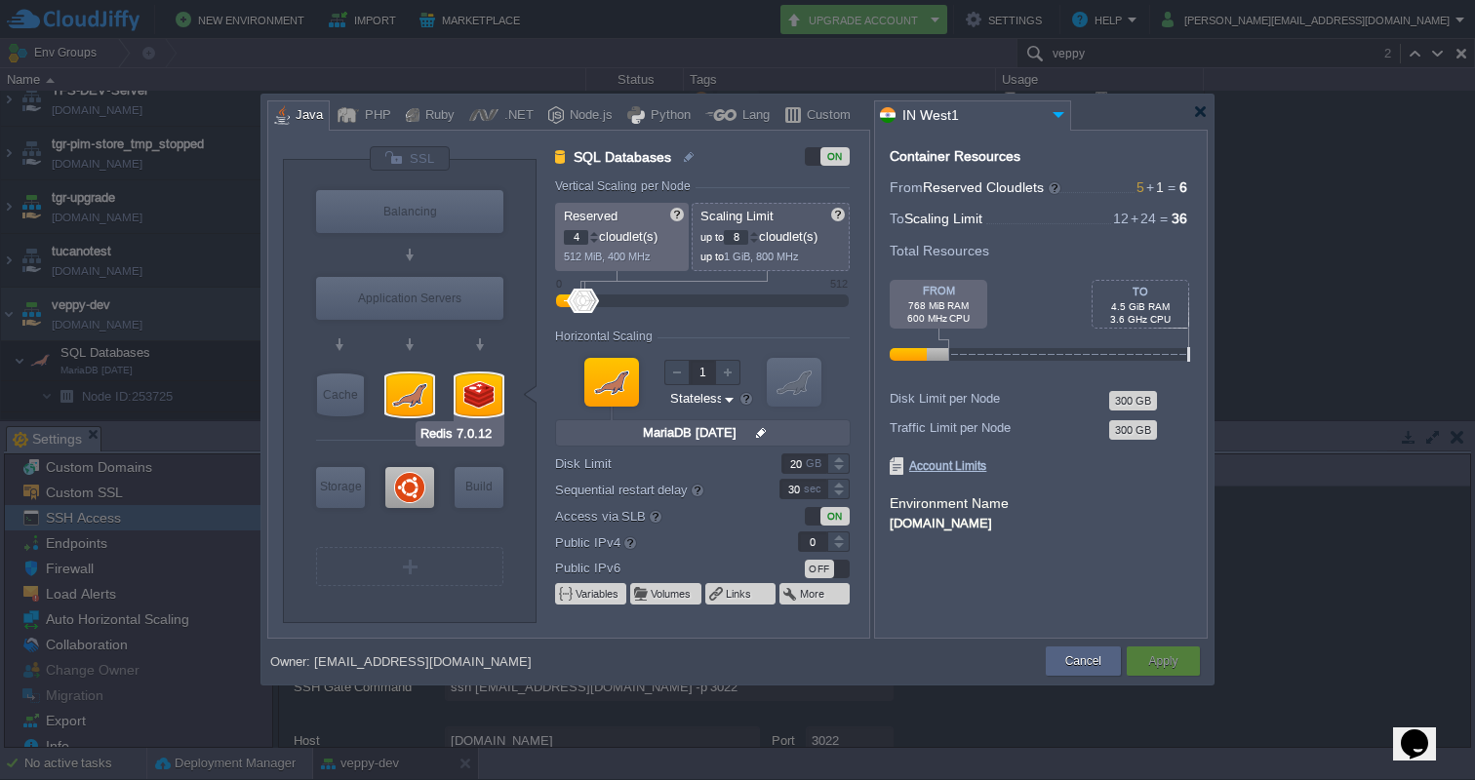
type input "null"
type input "7.0.12"
click at [841, 467] on div at bounding box center [838, 469] width 22 height 10
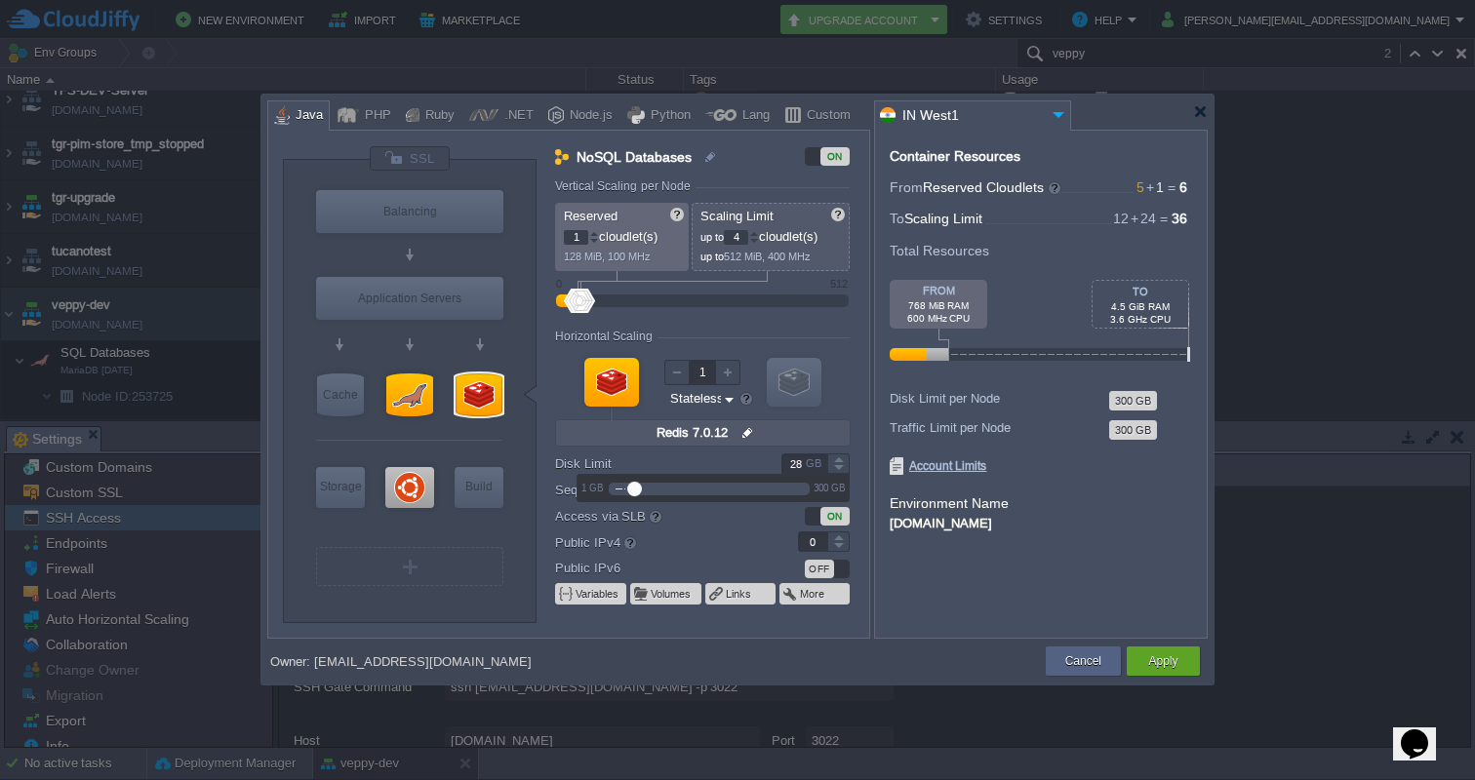
click at [841, 467] on div at bounding box center [838, 469] width 22 height 10
type input "5"
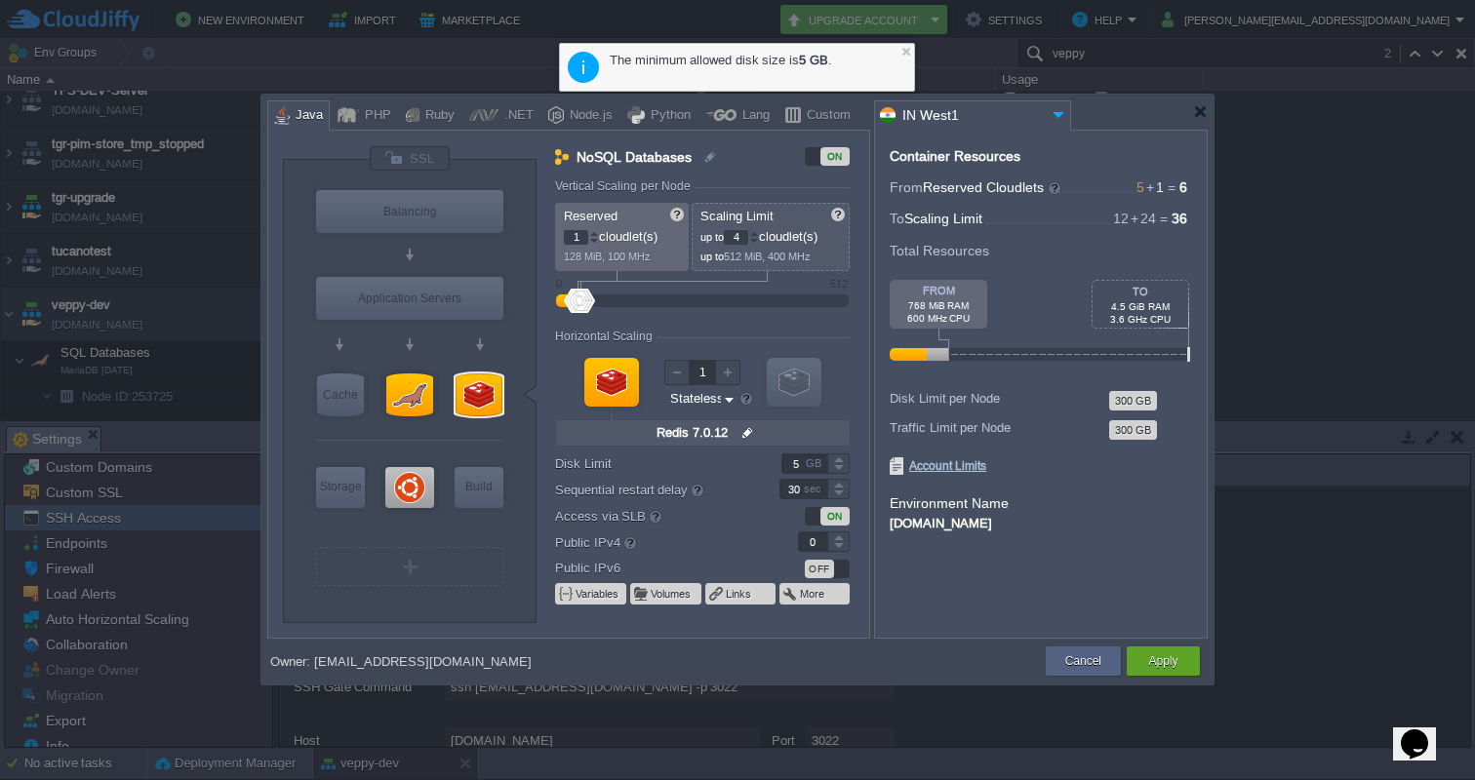
click at [1134, 539] on div "Container Resources From Reserved Cloudlets 5 + 1 ... = 6 not added To Scaling …" at bounding box center [1041, 384] width 334 height 509
click at [1172, 655] on button "Apply" at bounding box center [1162, 661] width 29 height 20
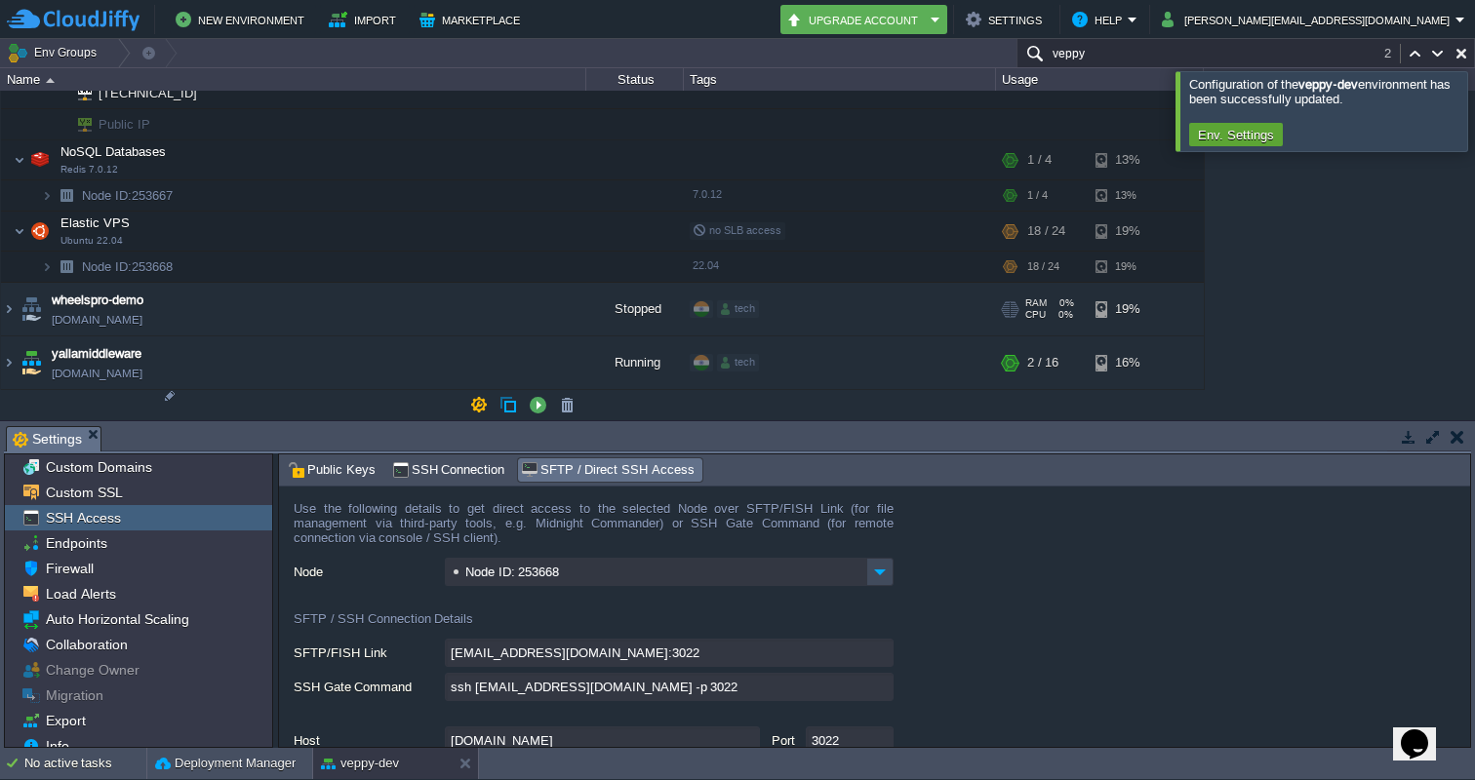
scroll to position [5676, 0]
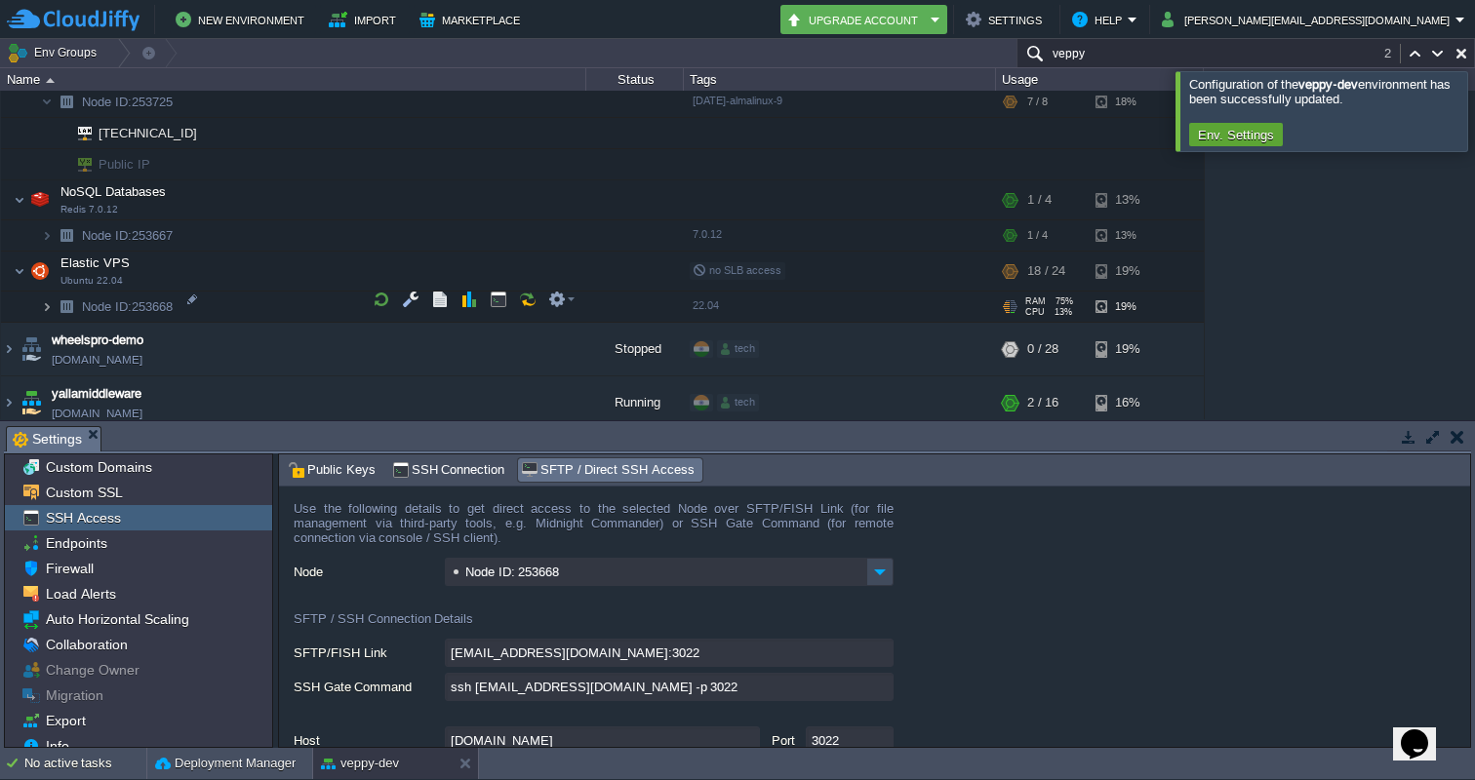
click at [51, 297] on img at bounding box center [47, 307] width 12 height 30
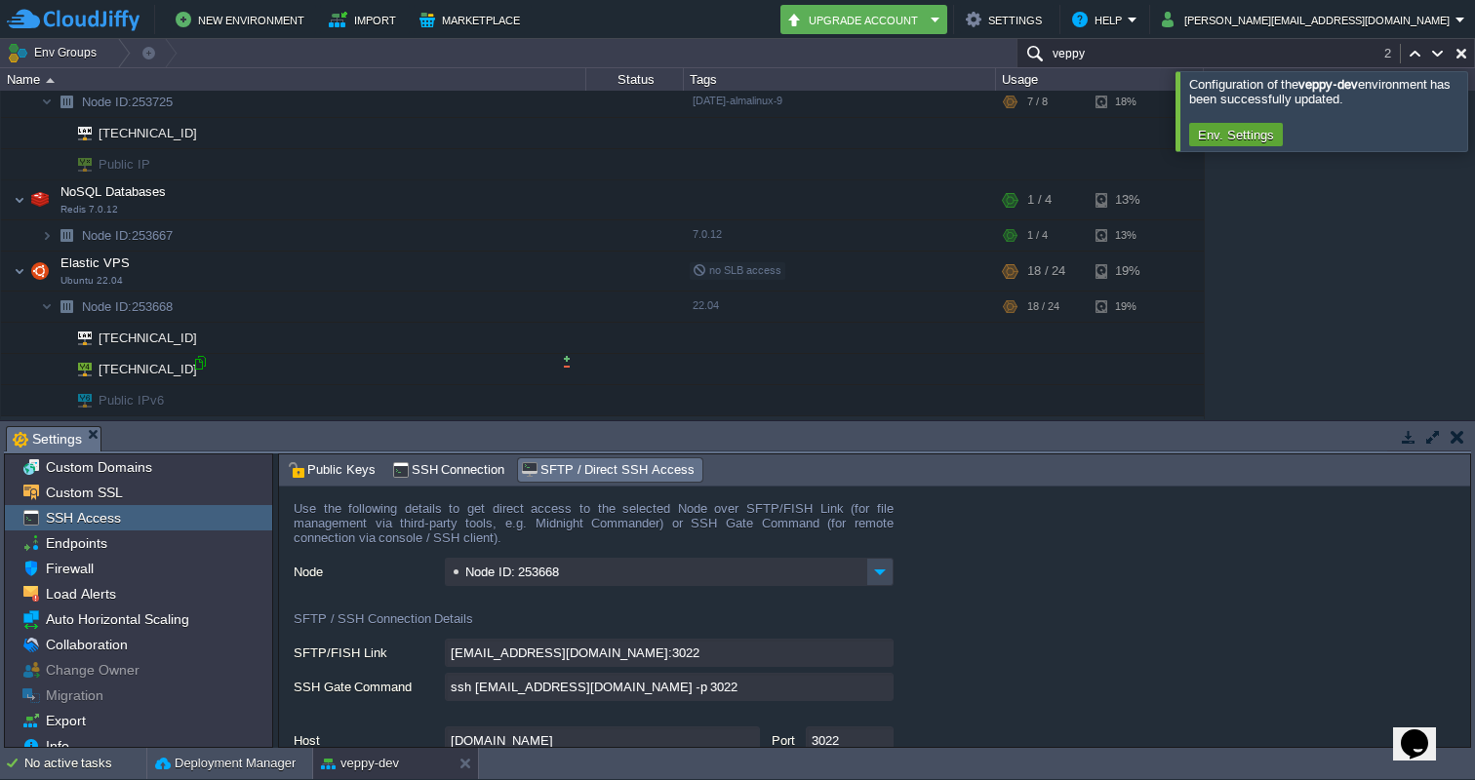
click at [201, 363] on div at bounding box center [200, 363] width 18 height 18
click at [1474, 97] on div at bounding box center [1498, 110] width 0 height 79
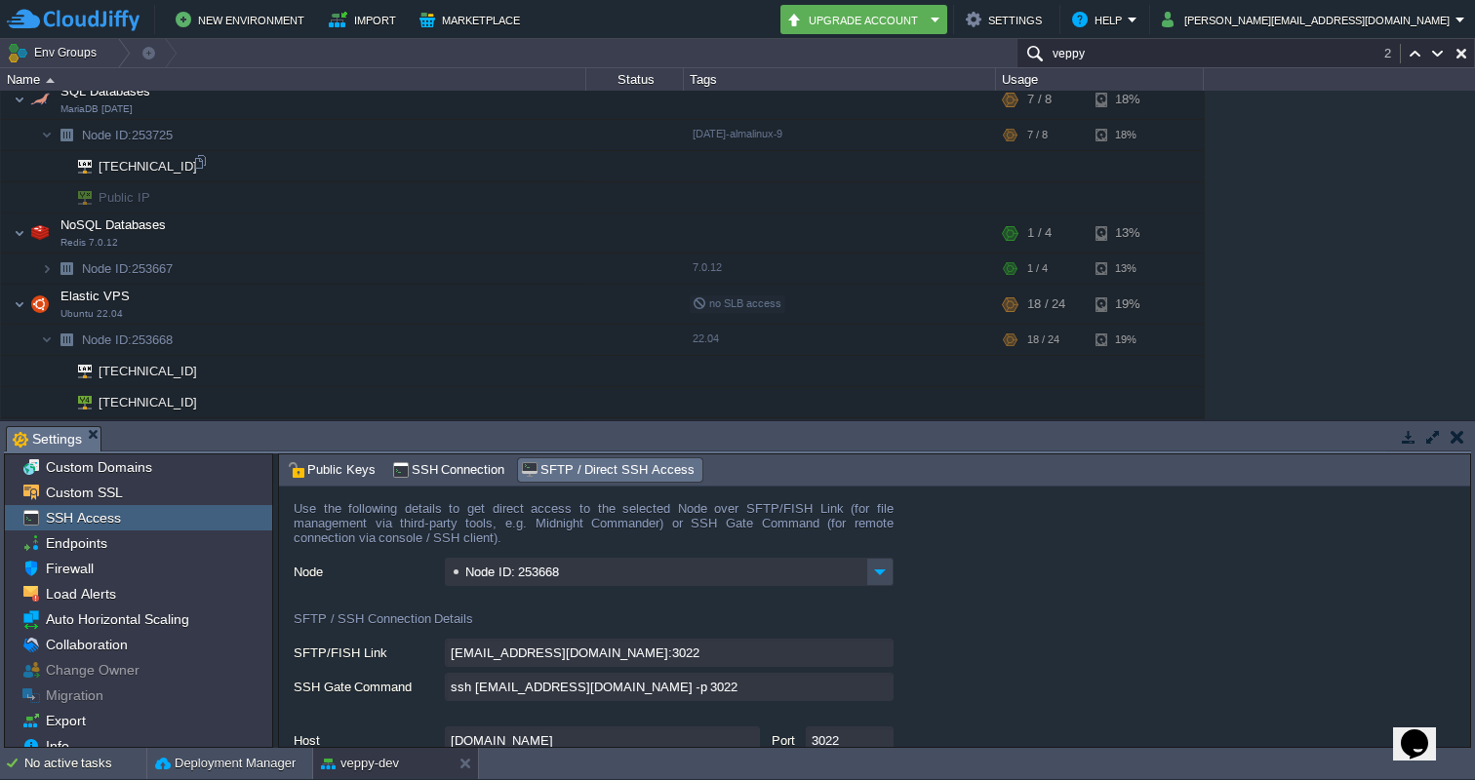
scroll to position [5656, 0]
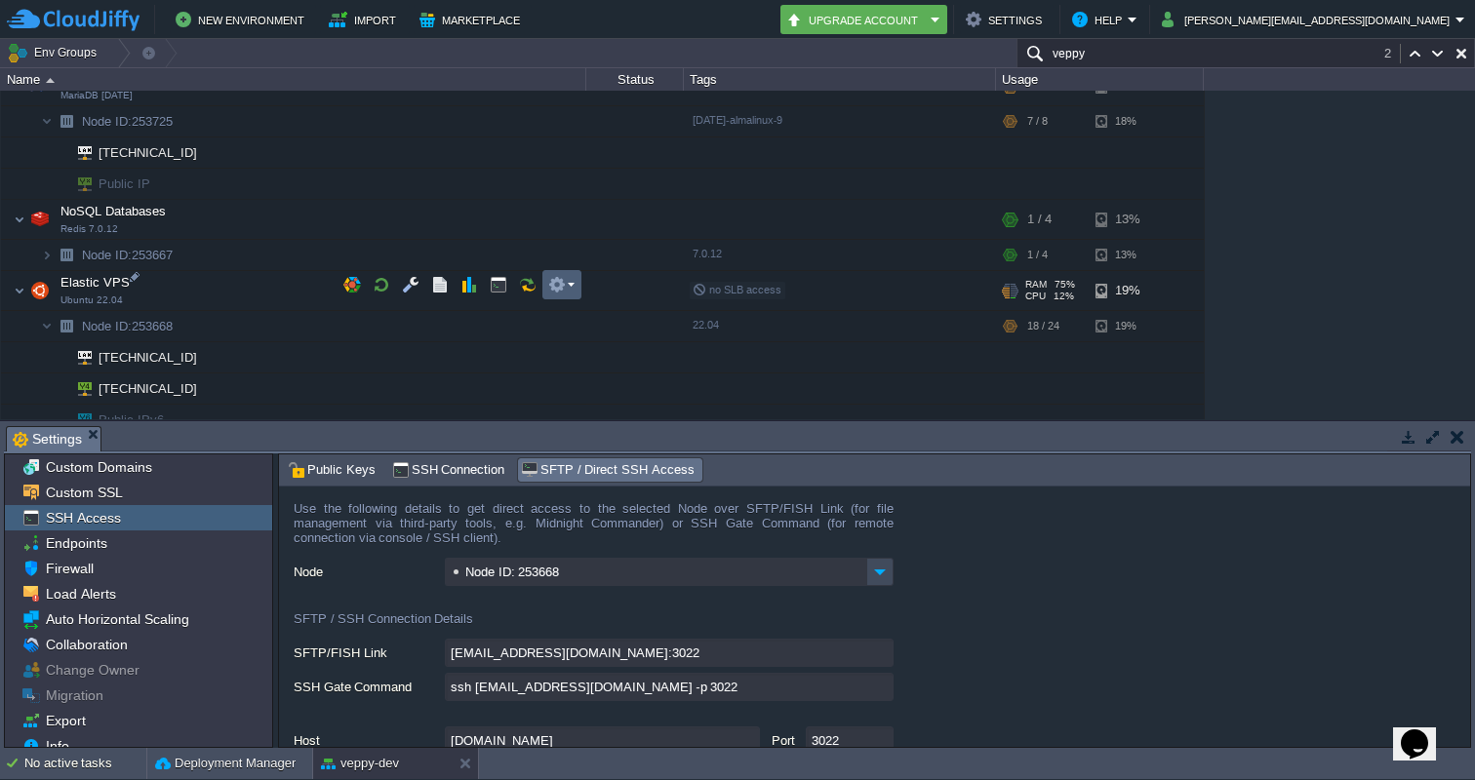
click at [575, 287] on td at bounding box center [561, 284] width 39 height 29
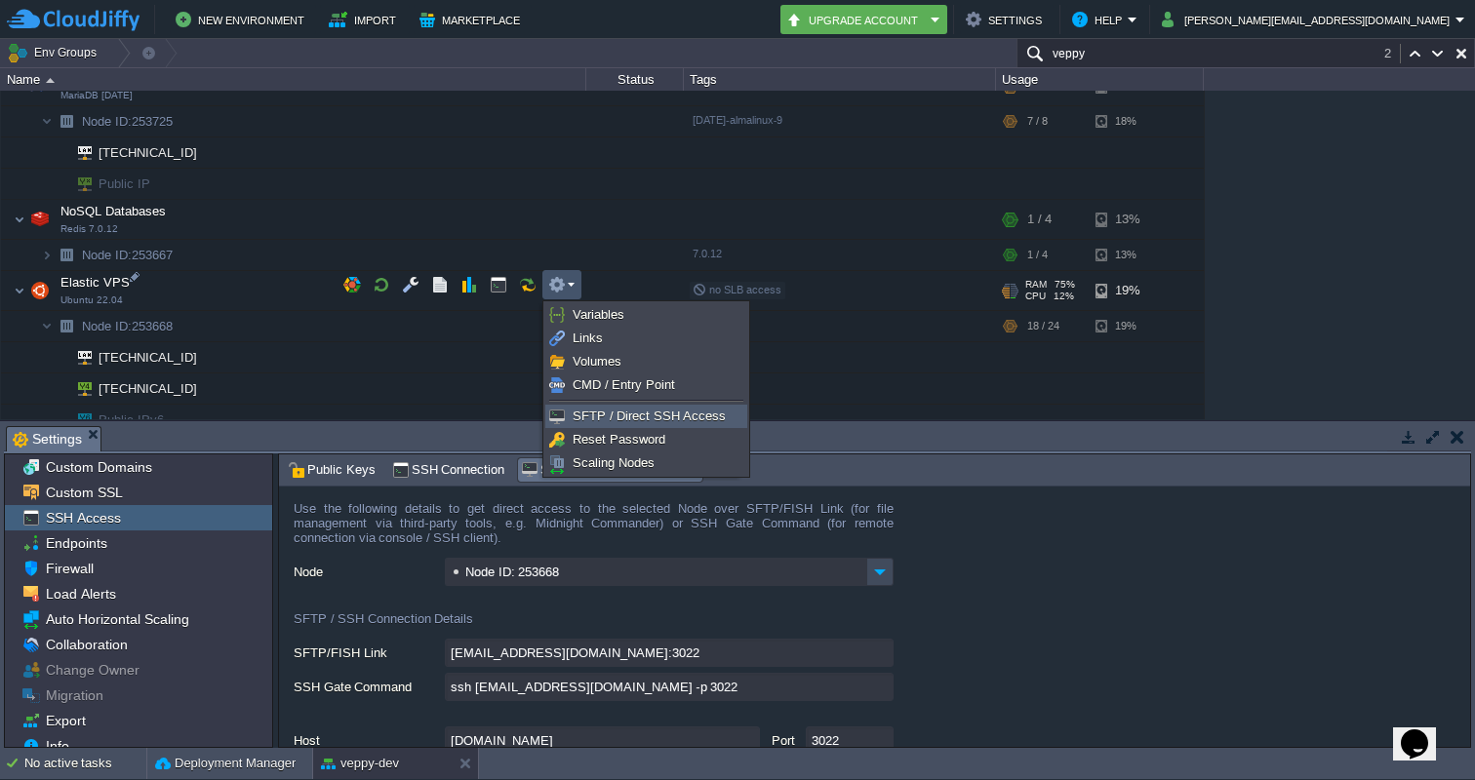
click at [613, 415] on span "SFTP / Direct SSH Access" at bounding box center [648, 416] width 153 height 15
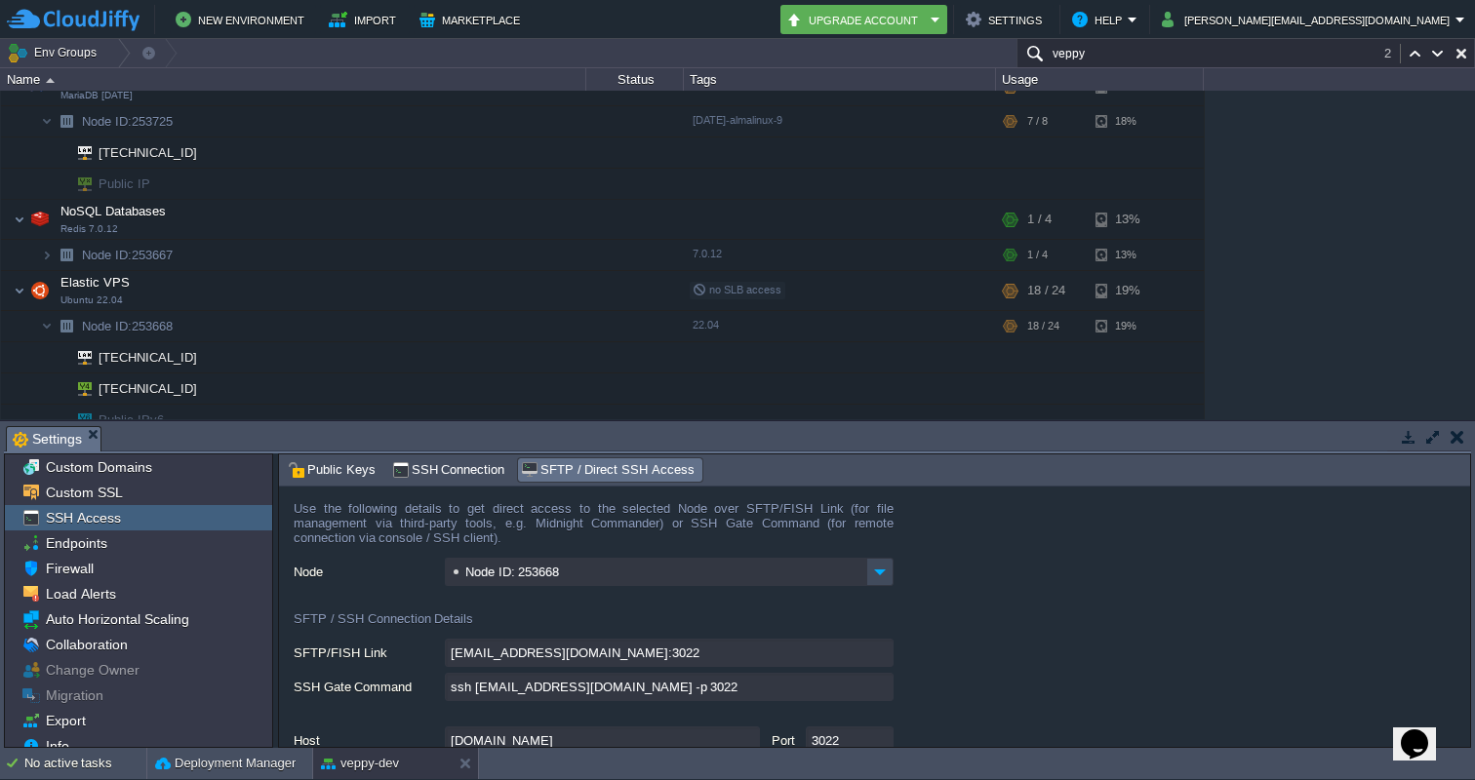
click at [880, 688] on input "ssh 253668-14223@gate.cloudjiffy.com -p 3022" at bounding box center [669, 687] width 449 height 28
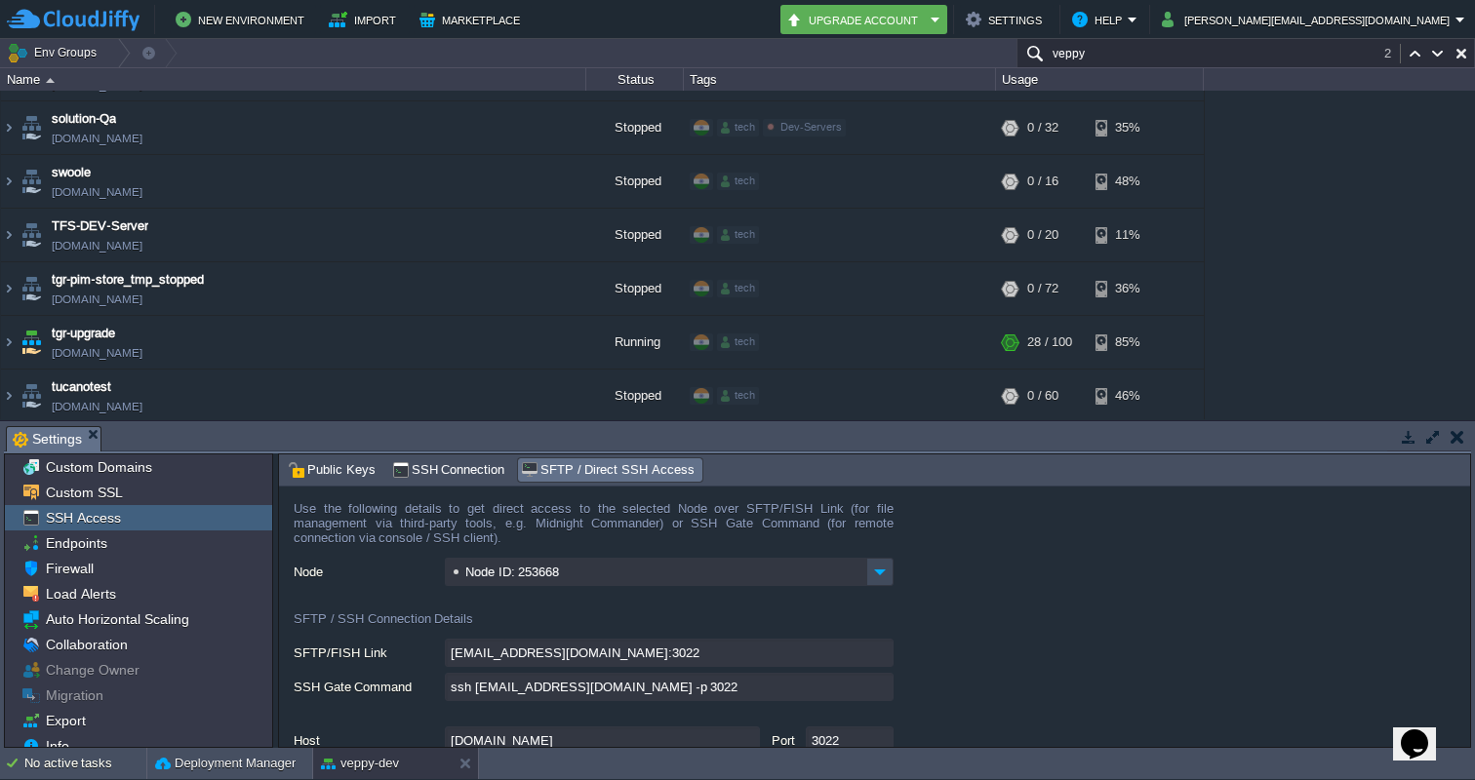
scroll to position [5236, 0]
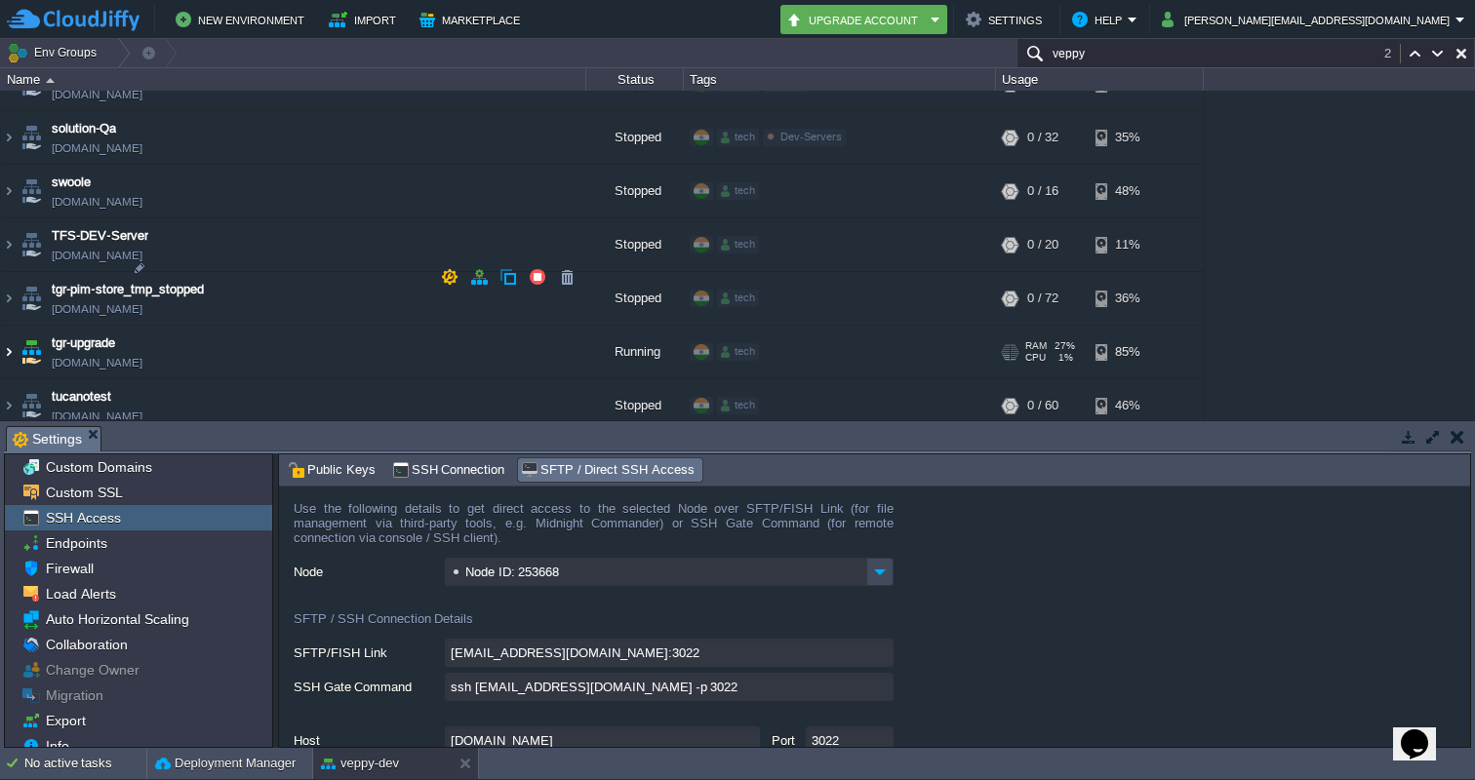
click at [9, 326] on img at bounding box center [9, 352] width 16 height 53
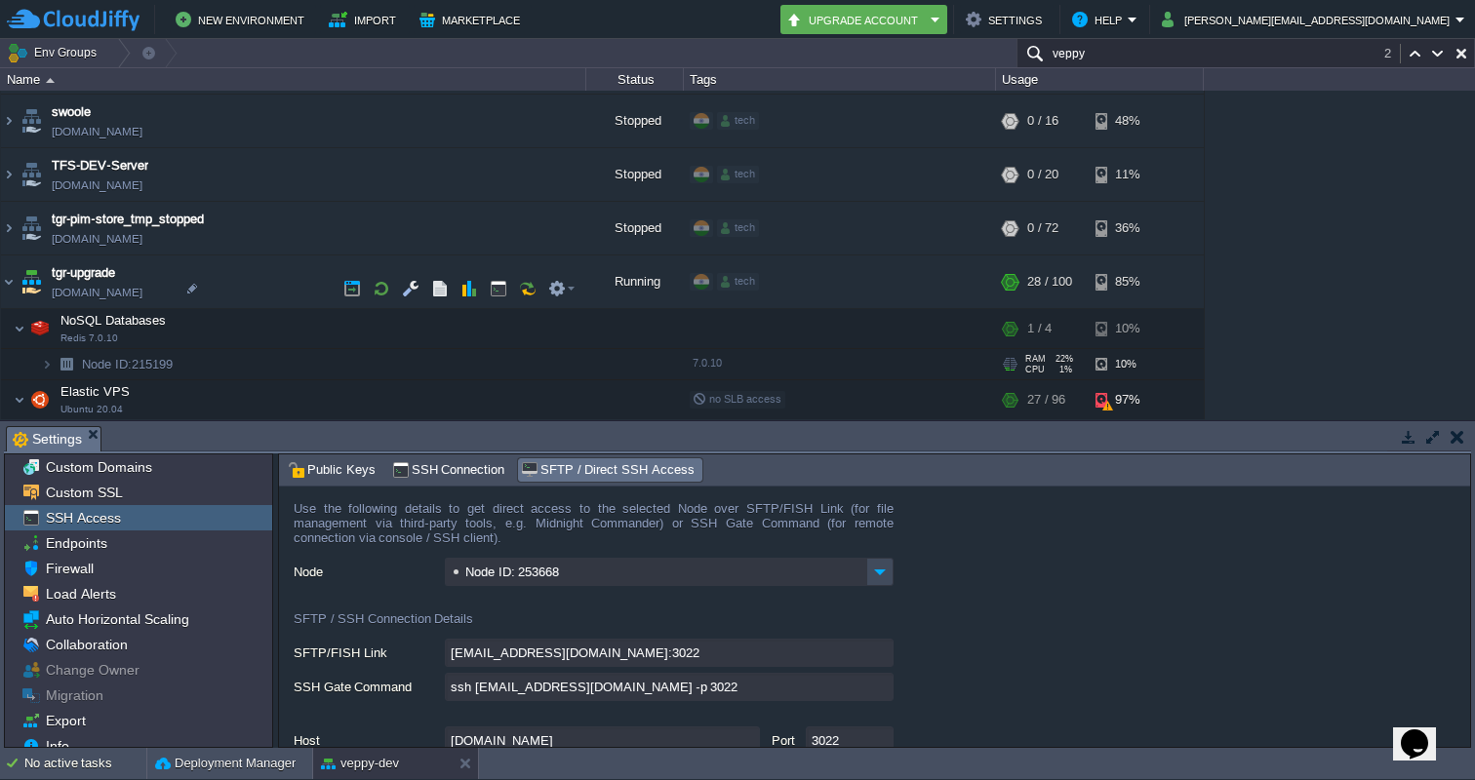
scroll to position [5302, 0]
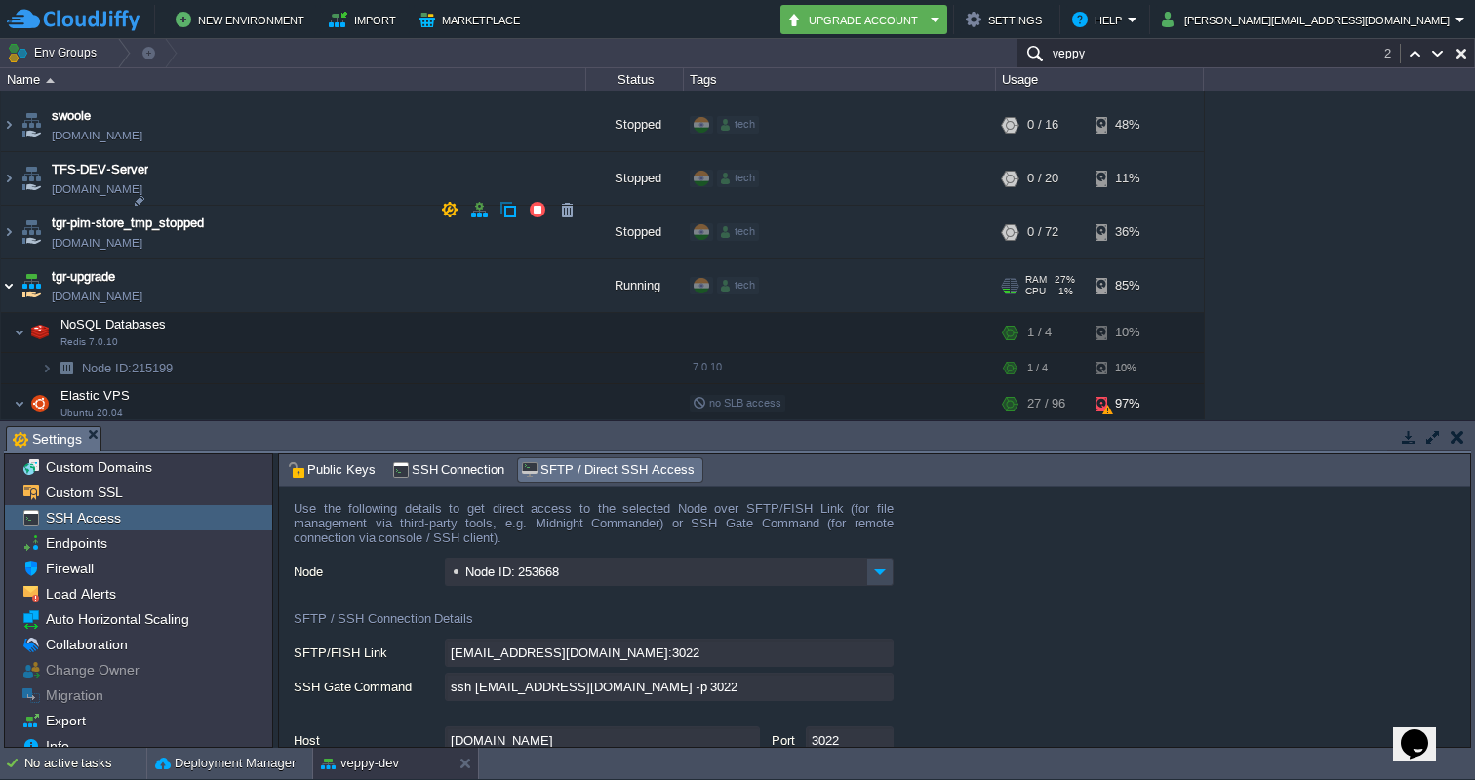
click at [7, 259] on img at bounding box center [9, 285] width 16 height 53
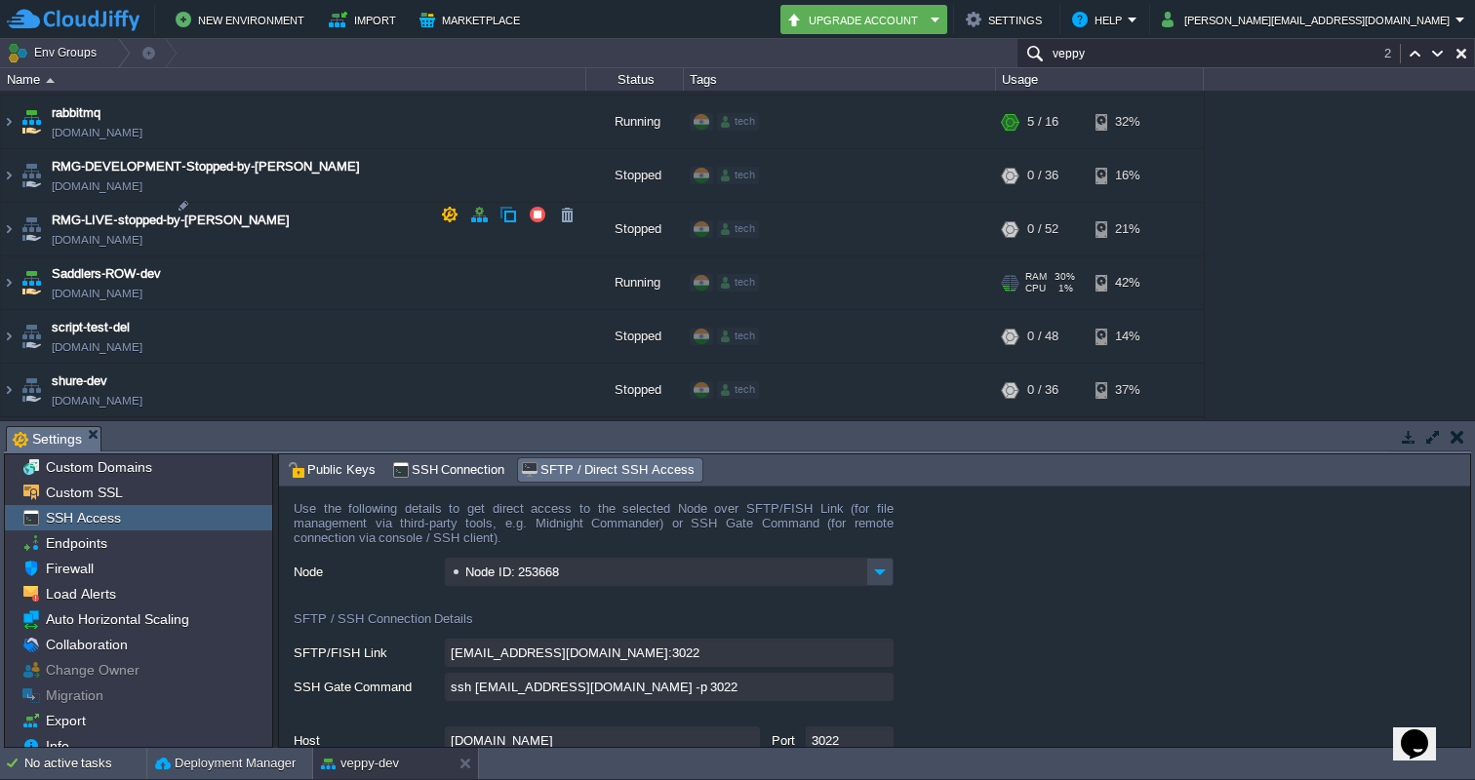
scroll to position [4871, 0]
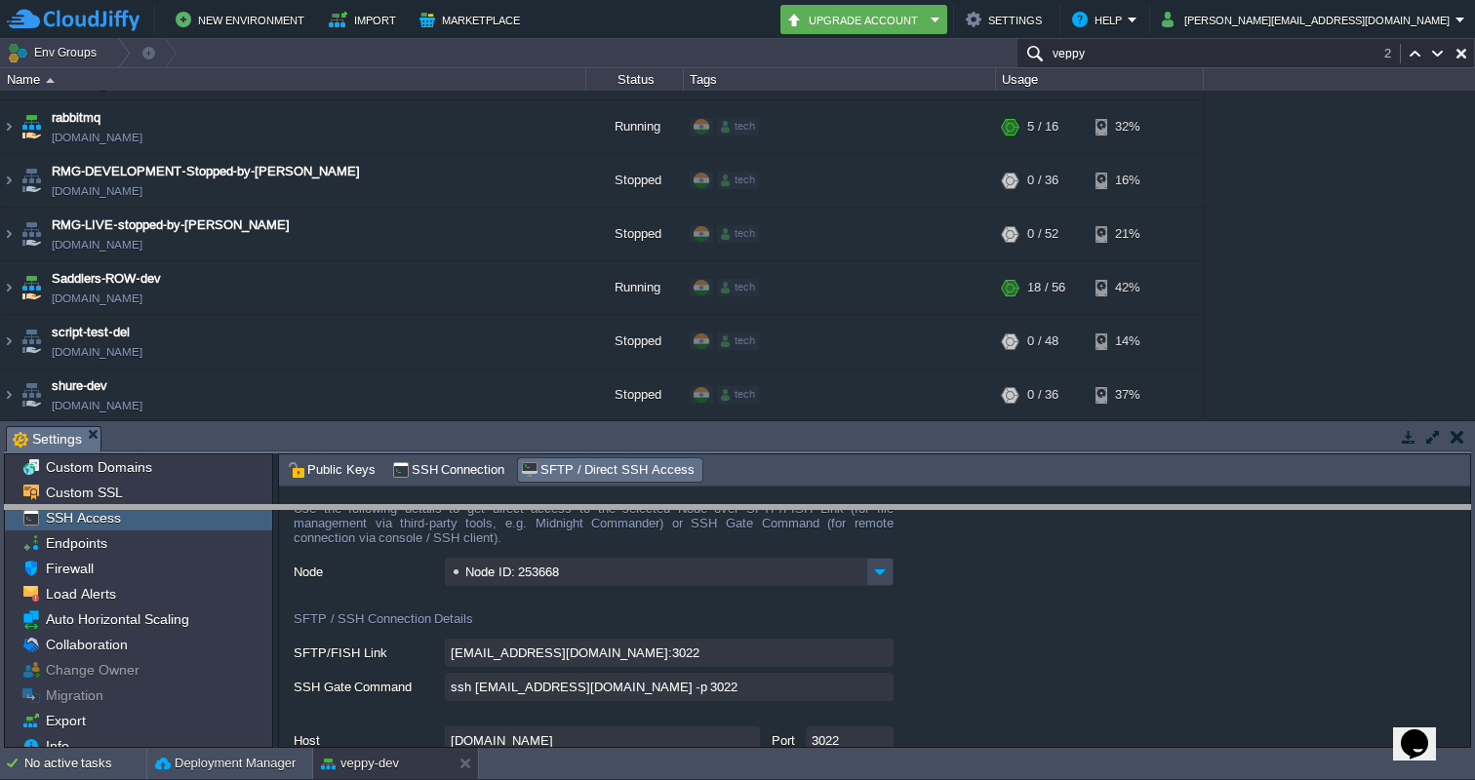
drag, startPoint x: 1279, startPoint y: 426, endPoint x: 1308, endPoint y: 500, distance: 79.7
click at [1309, 501] on body "New Environment Import Marketplace Bonus ₹0.00 Upgrade Account Settings Help wa…" at bounding box center [737, 390] width 1475 height 780
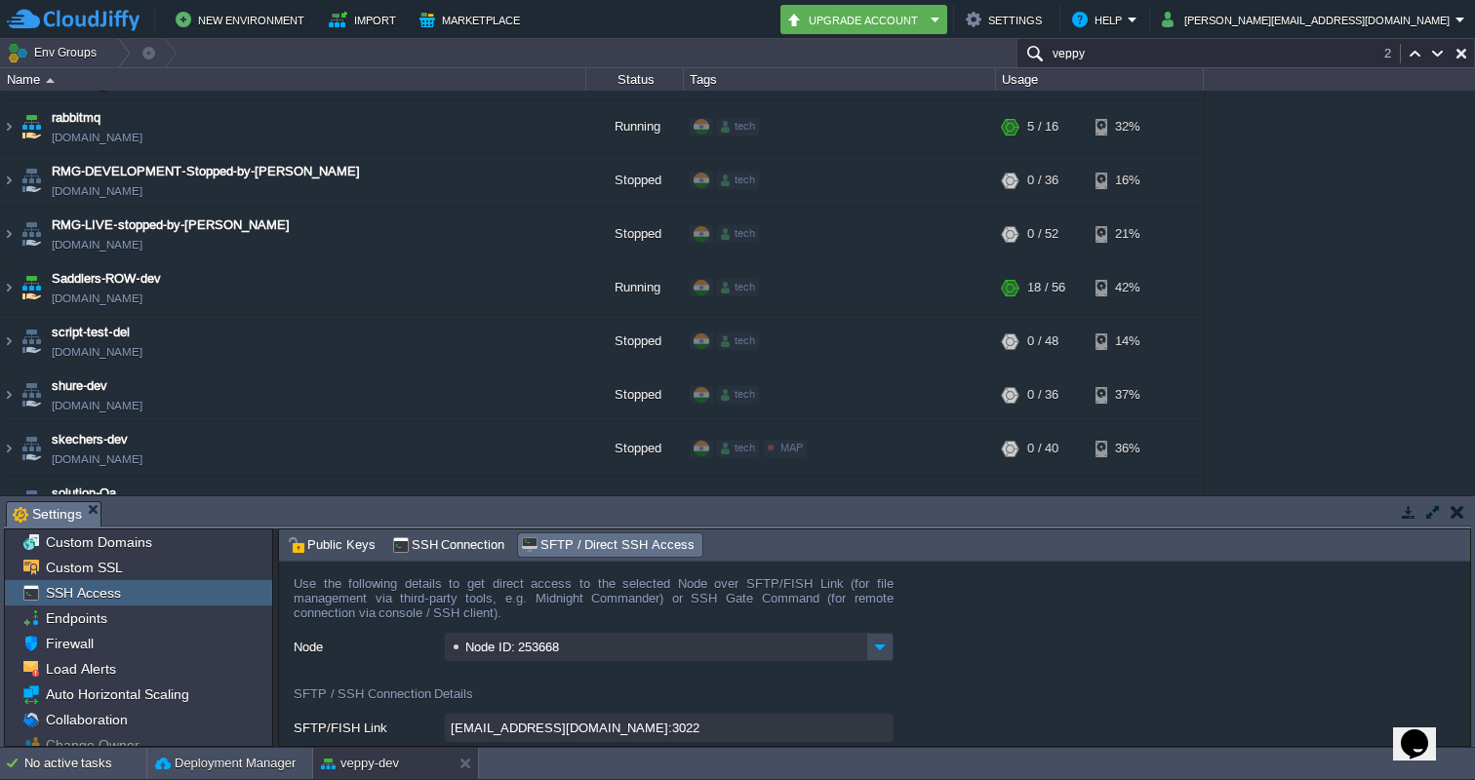
click at [1333, 48] on input "veppy" at bounding box center [1245, 53] width 458 height 28
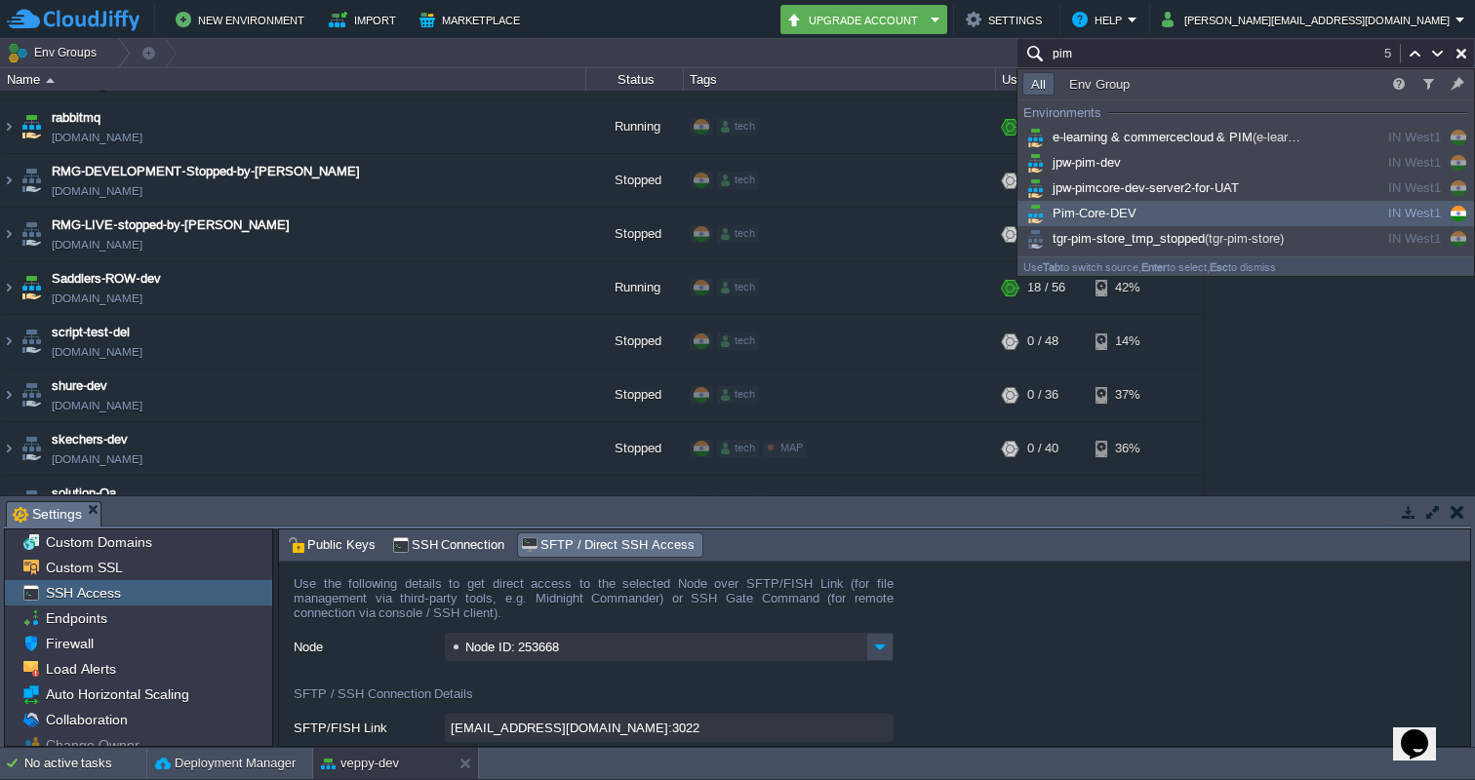
type input "pim"
click at [1153, 208] on div "Pim-Core-DEV" at bounding box center [1169, 213] width 295 height 21
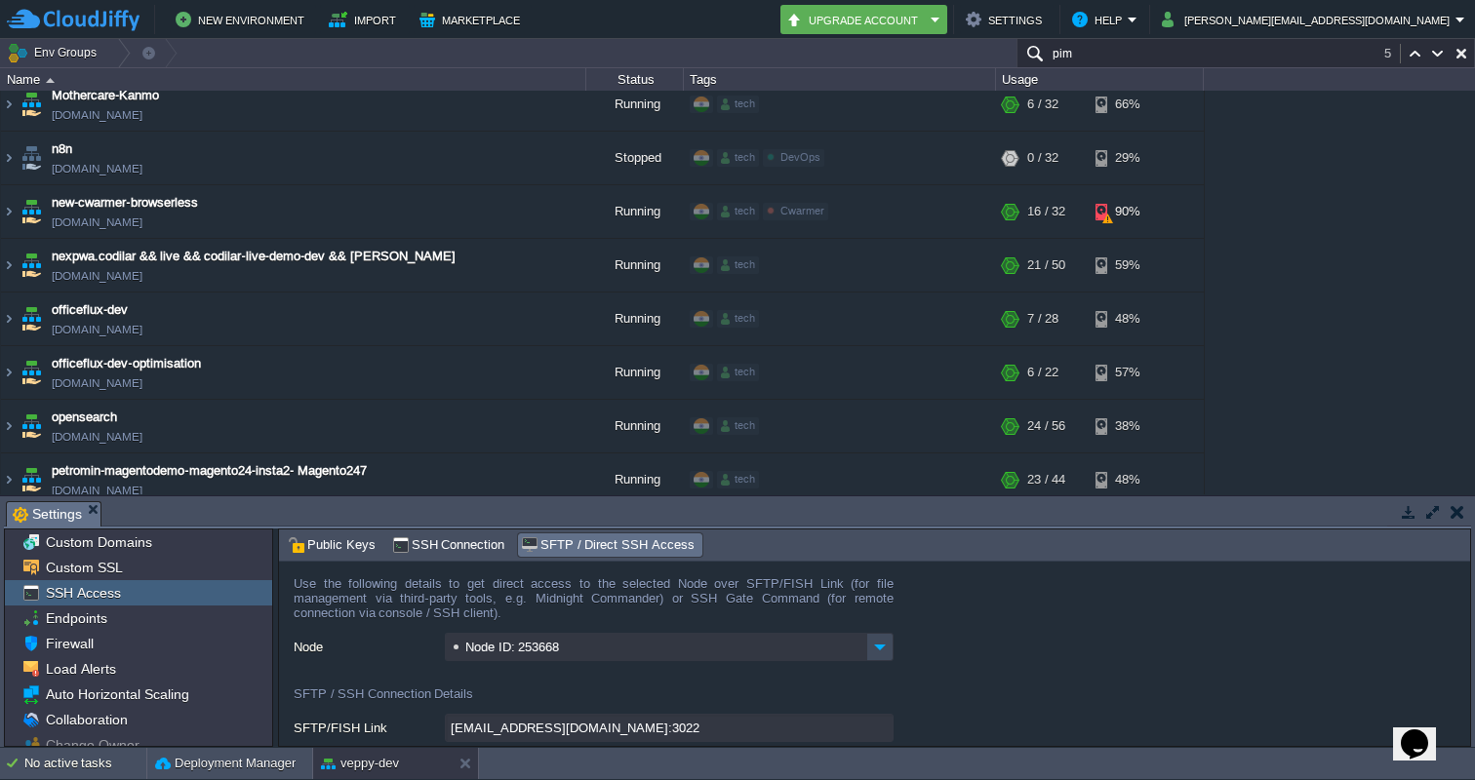
scroll to position [4293, 0]
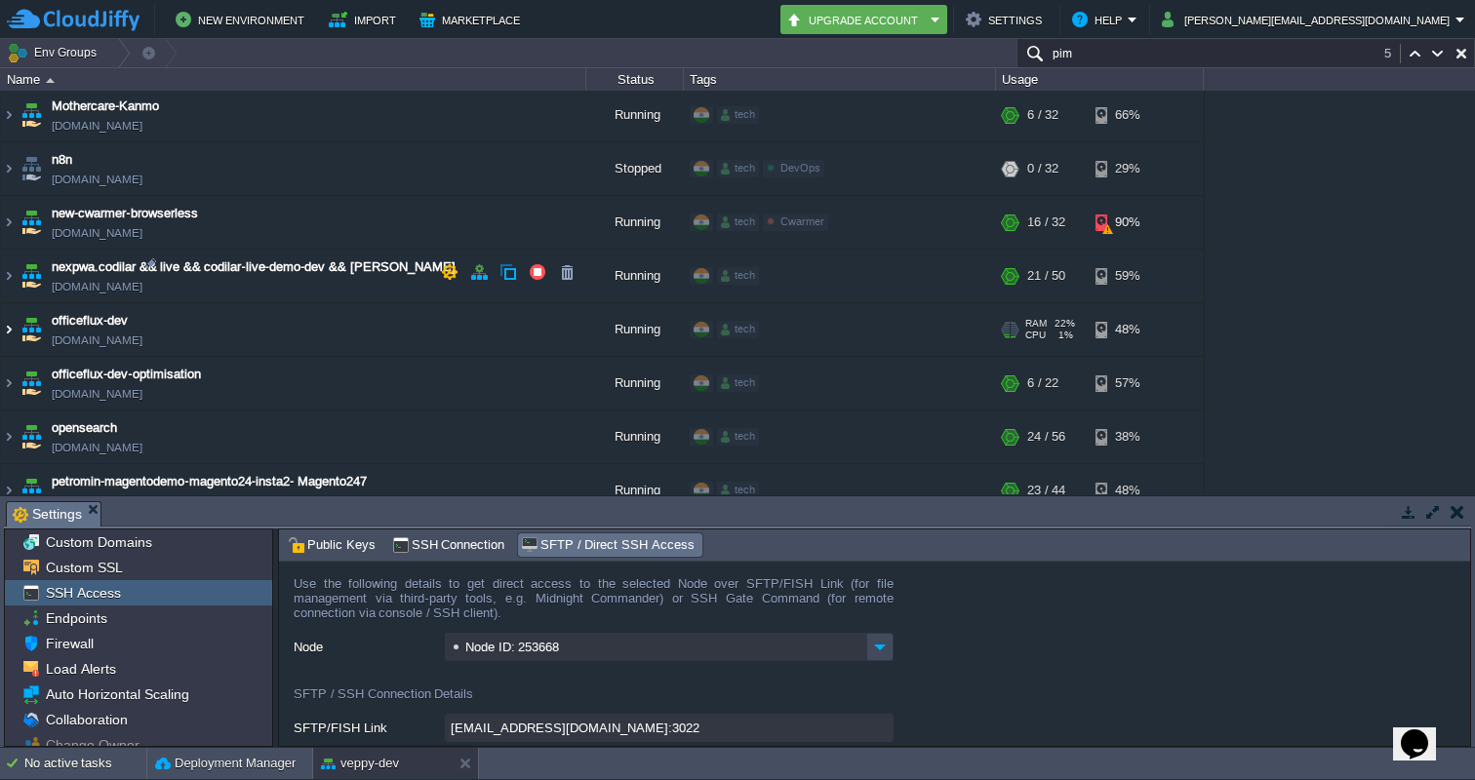
click at [10, 303] on img at bounding box center [9, 329] width 16 height 53
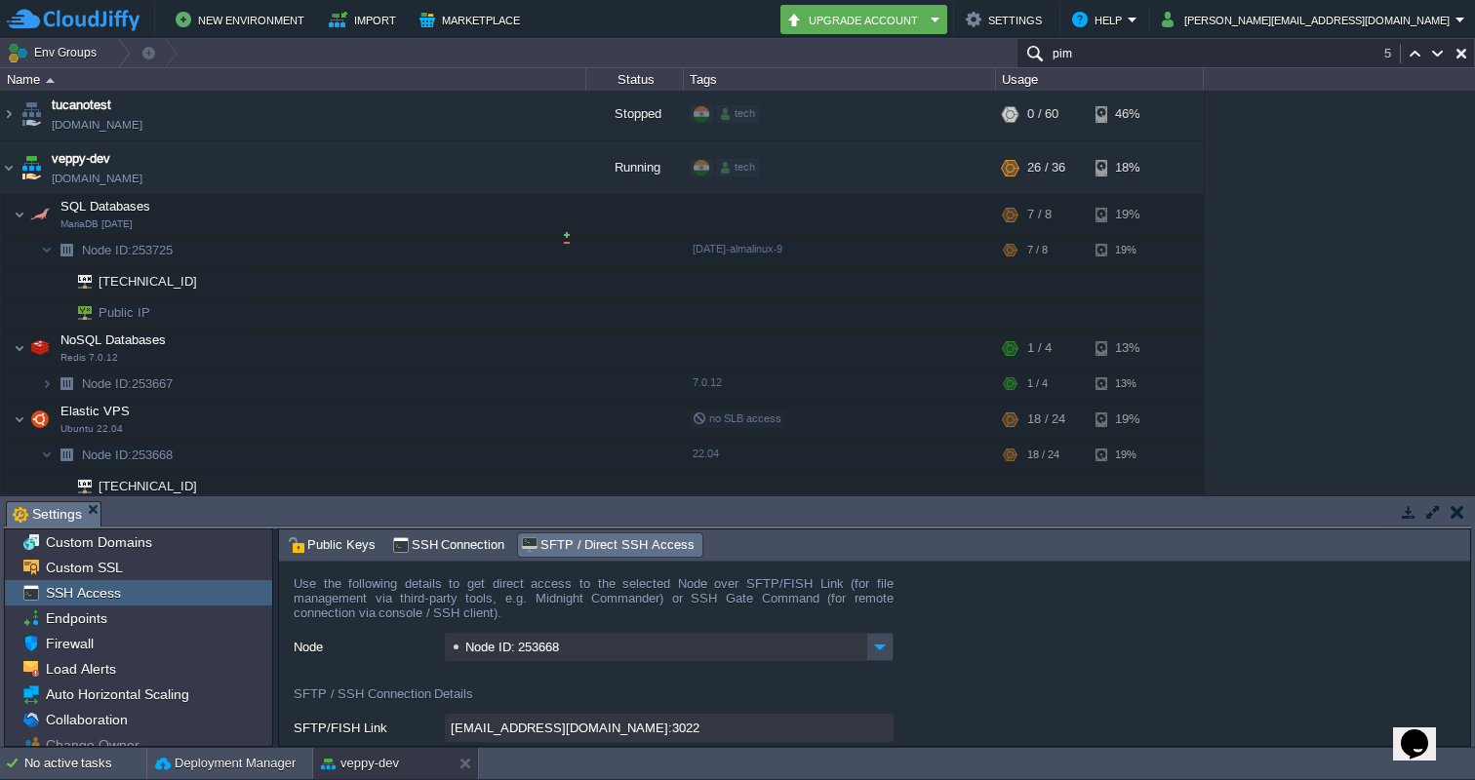
scroll to position [5639, 0]
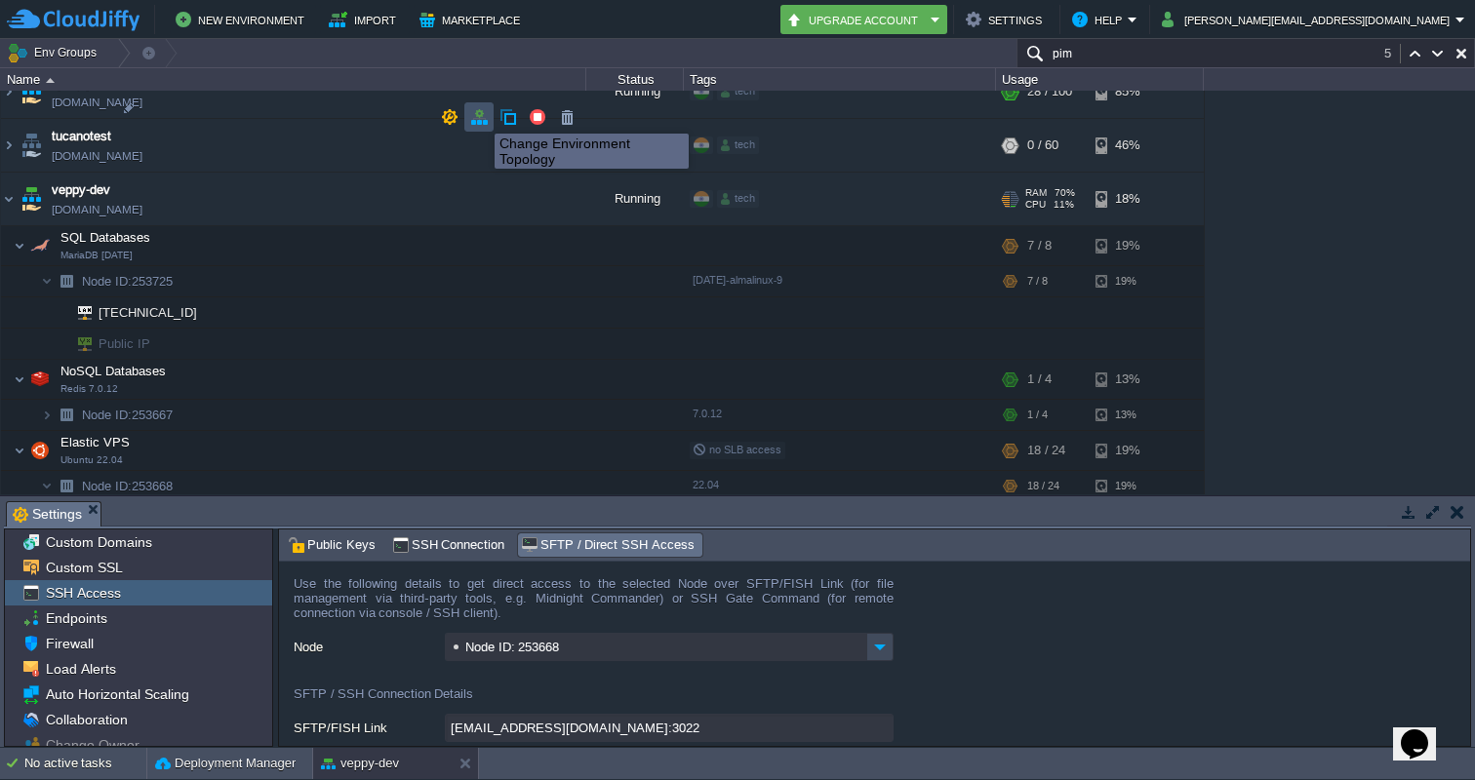
click at [480, 116] on button "button" at bounding box center [479, 117] width 18 height 18
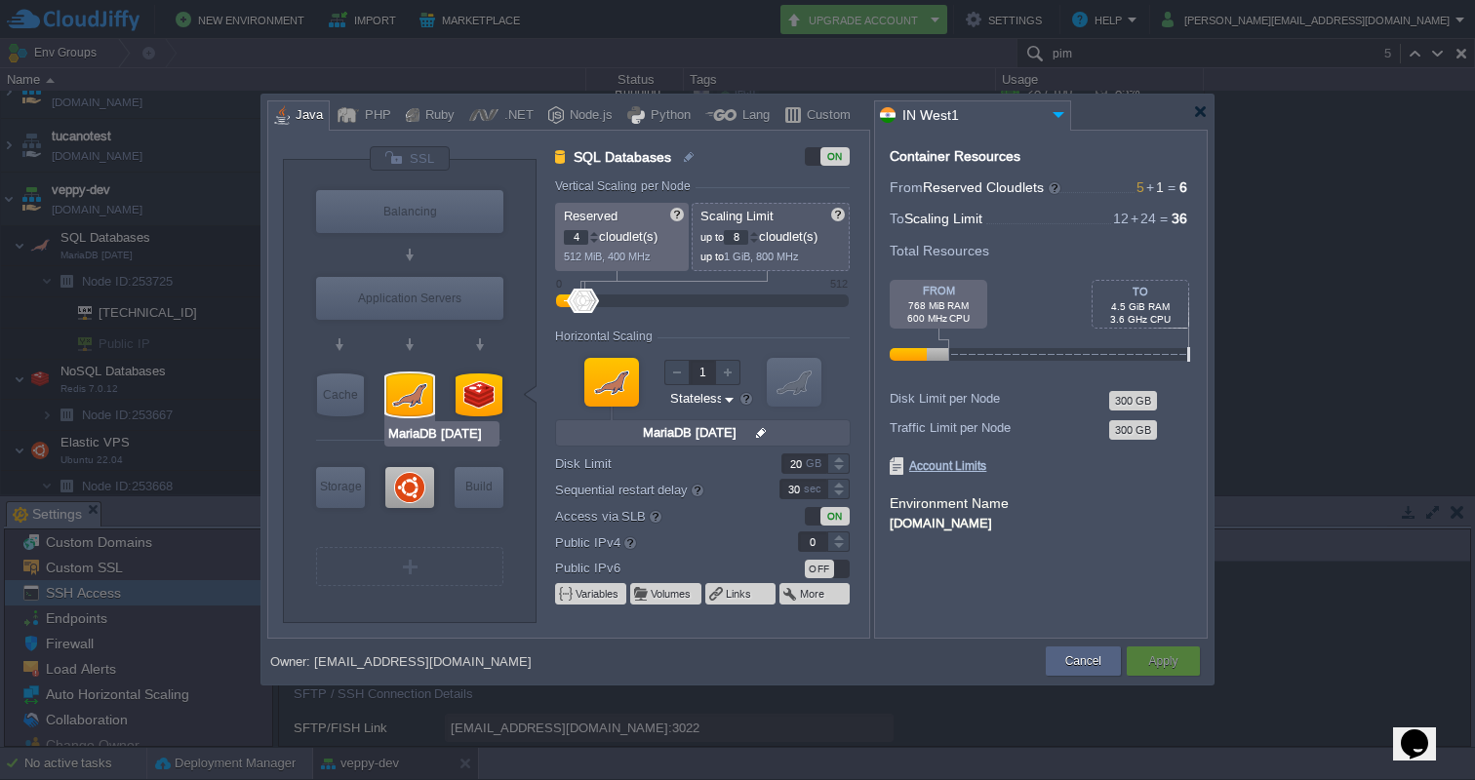
click at [422, 380] on div at bounding box center [409, 395] width 47 height 43
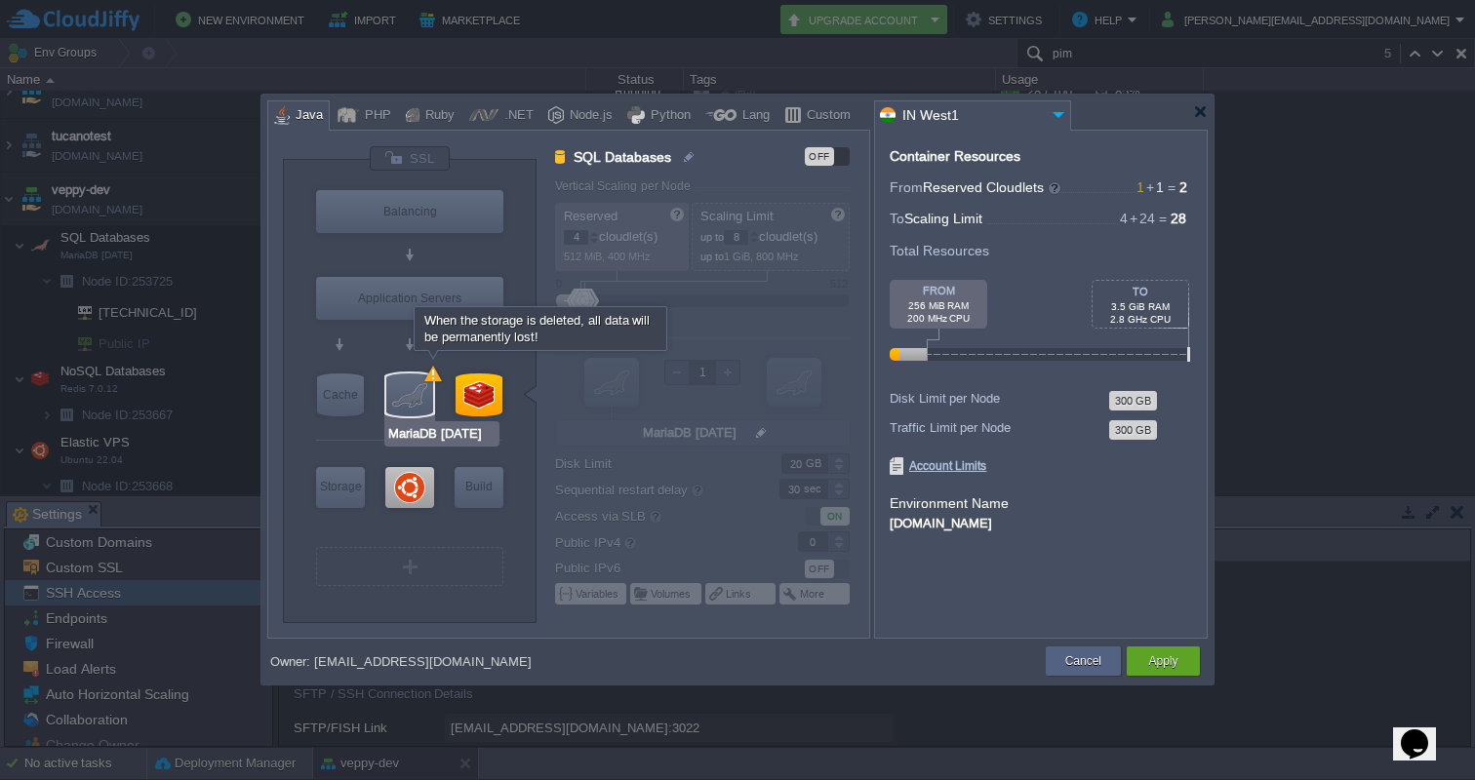
type input "Redis 7.0.12"
click at [1070, 658] on button "Cancel" at bounding box center [1083, 661] width 36 height 20
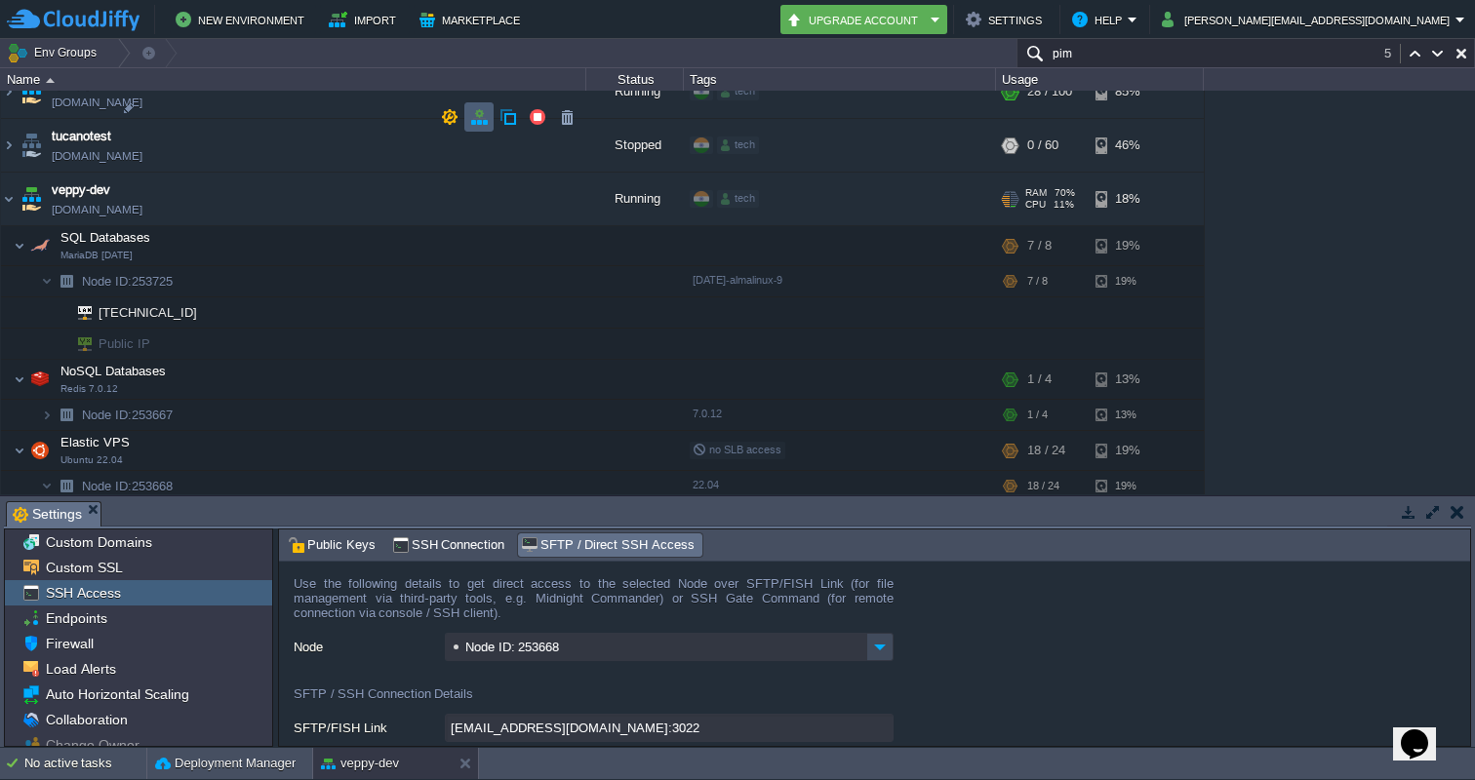
click at [467, 113] on td at bounding box center [478, 116] width 29 height 29
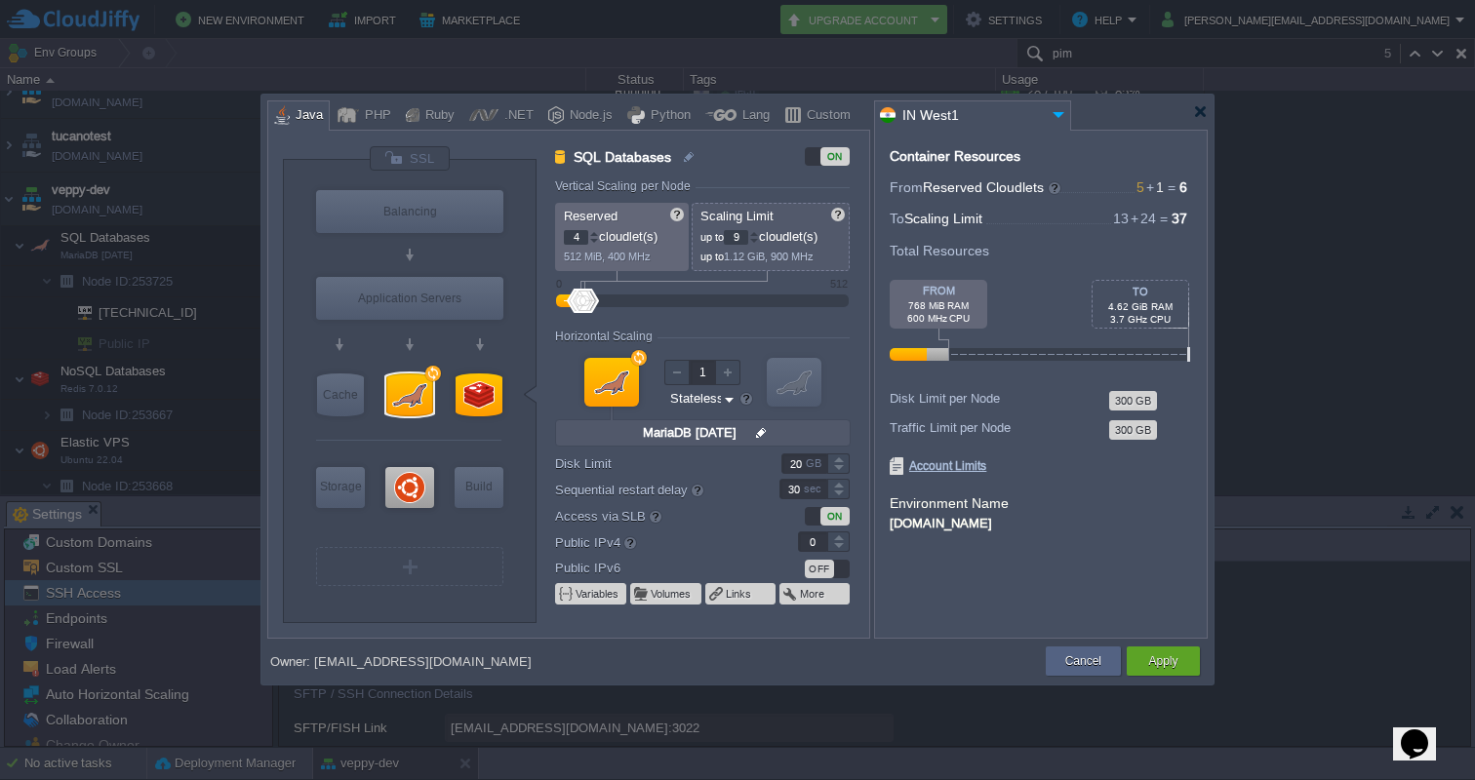
click at [759, 233] on div at bounding box center [754, 233] width 10 height 7
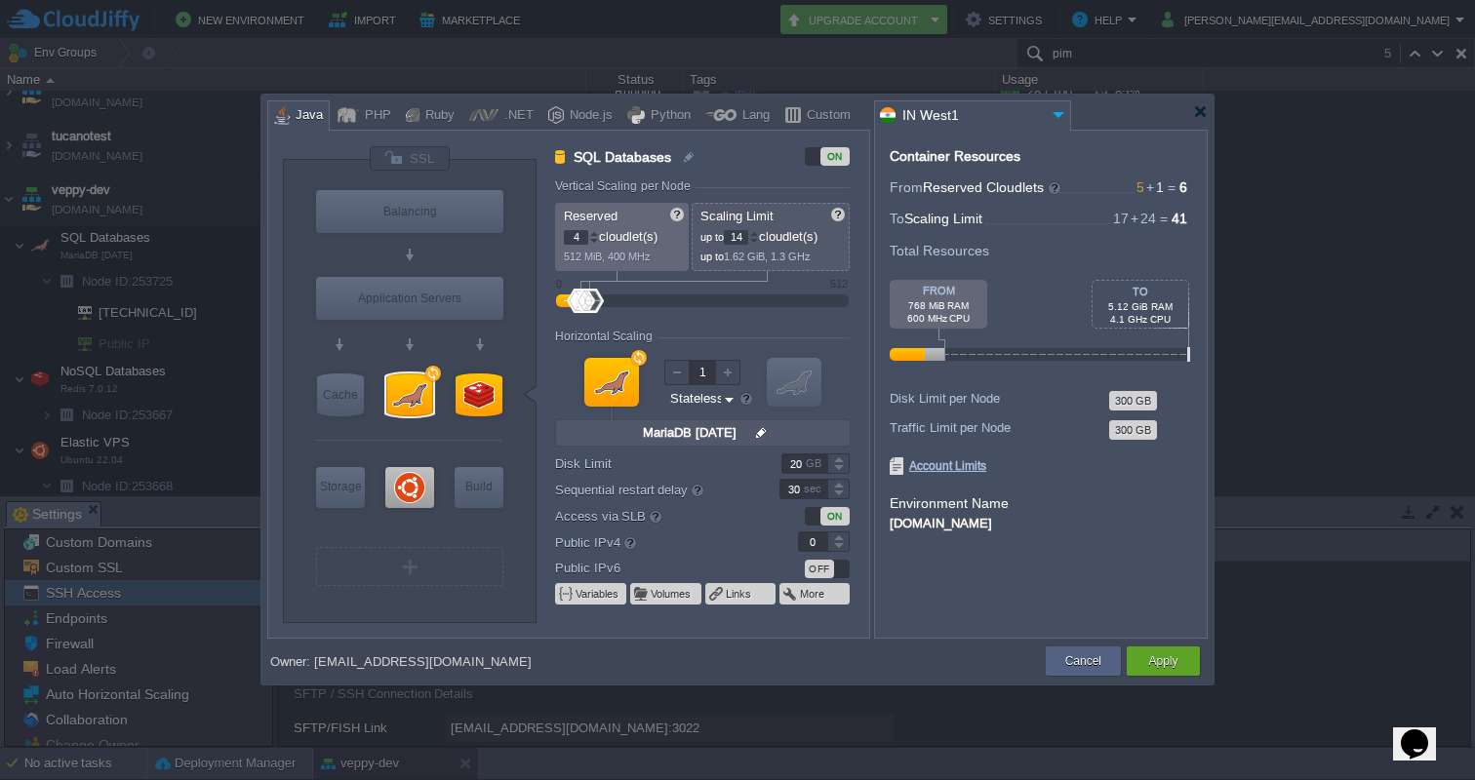
click at [759, 233] on div at bounding box center [754, 233] width 10 height 7
type input "16"
click at [759, 233] on div at bounding box center [754, 233] width 10 height 7
click at [1089, 511] on form "Environment Name veppy-dev.cloudjiffy.net" at bounding box center [1040, 513] width 302 height 41
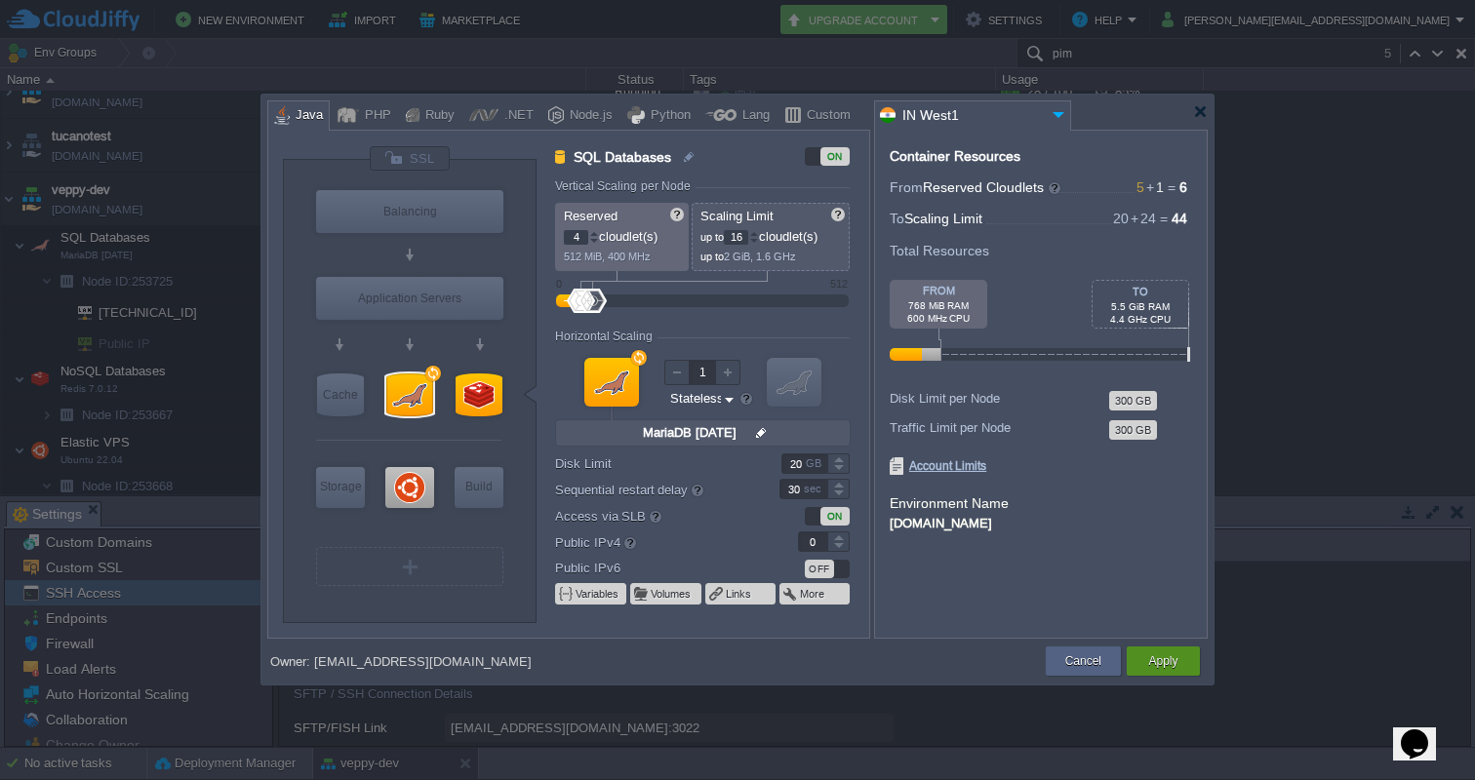
click at [1169, 669] on button "Apply" at bounding box center [1162, 661] width 29 height 20
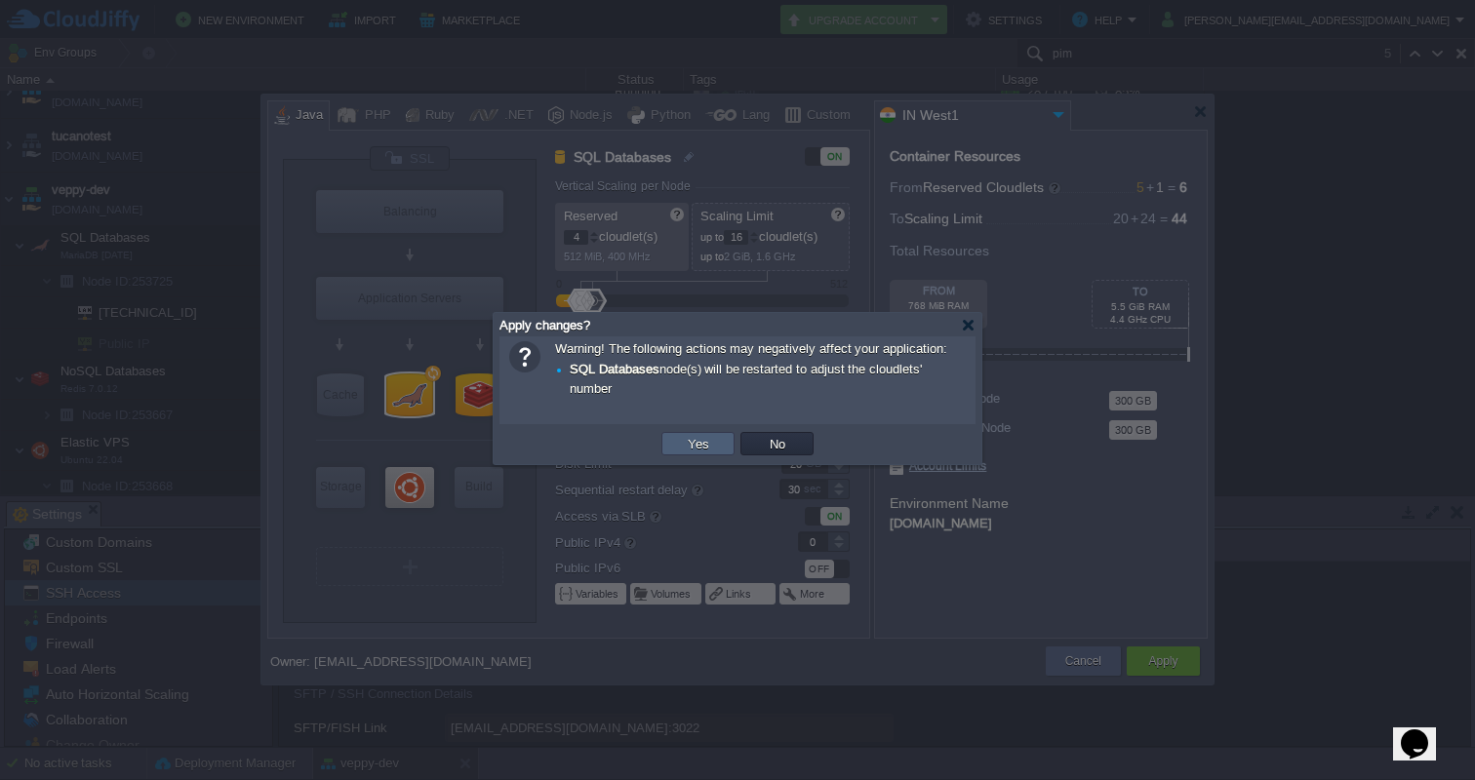
click at [706, 442] on button "Yes" at bounding box center [698, 444] width 33 height 18
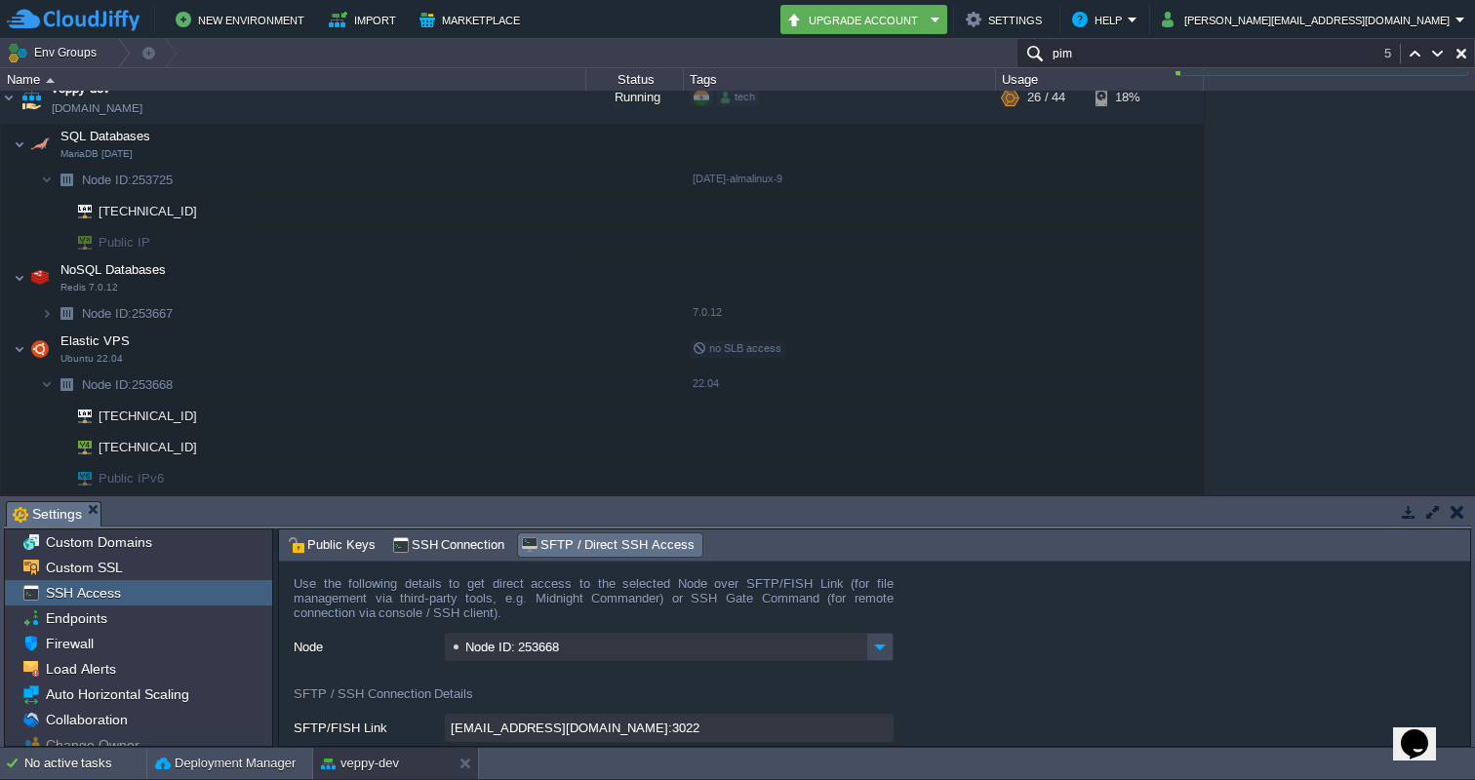
scroll to position [5396, 0]
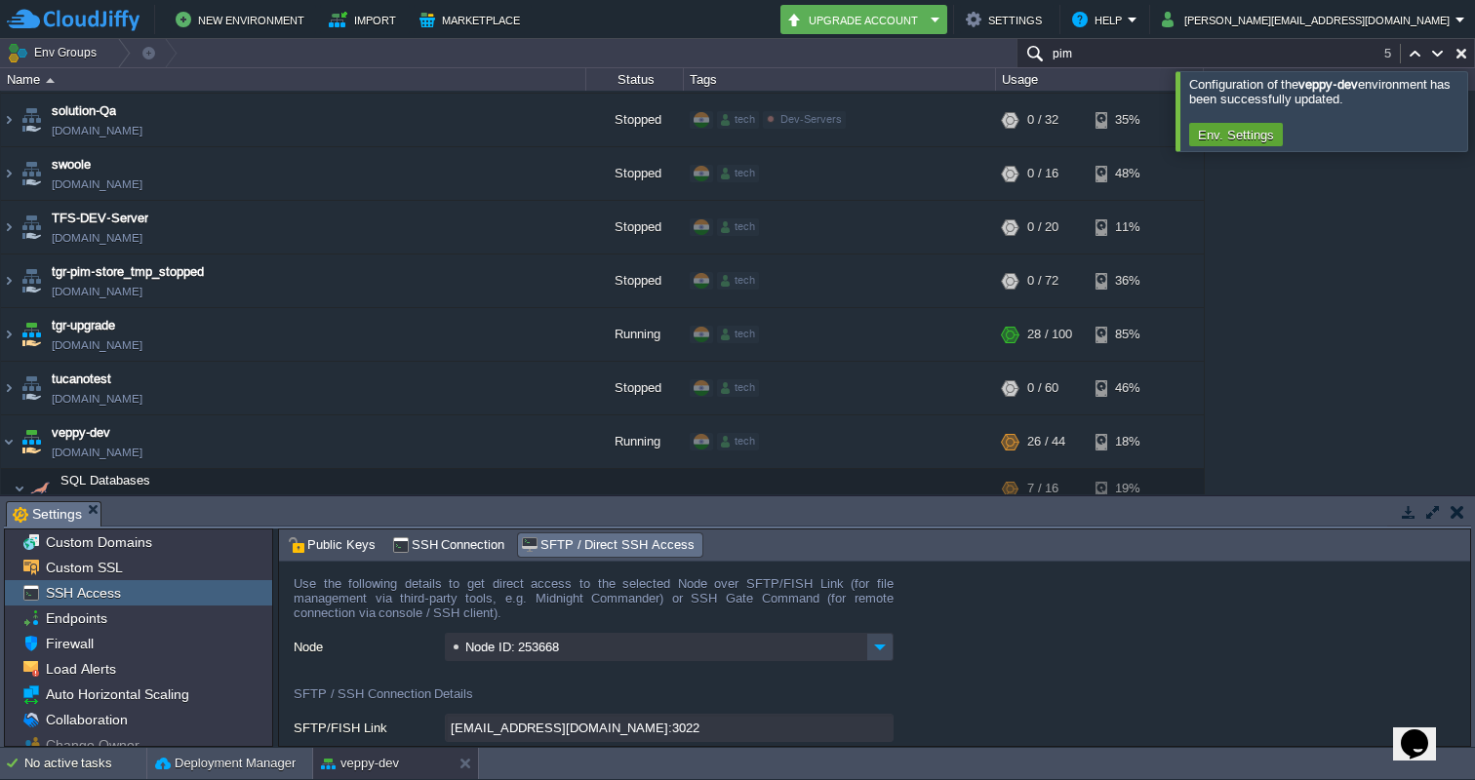
click at [1474, 105] on div at bounding box center [1498, 110] width 0 height 79
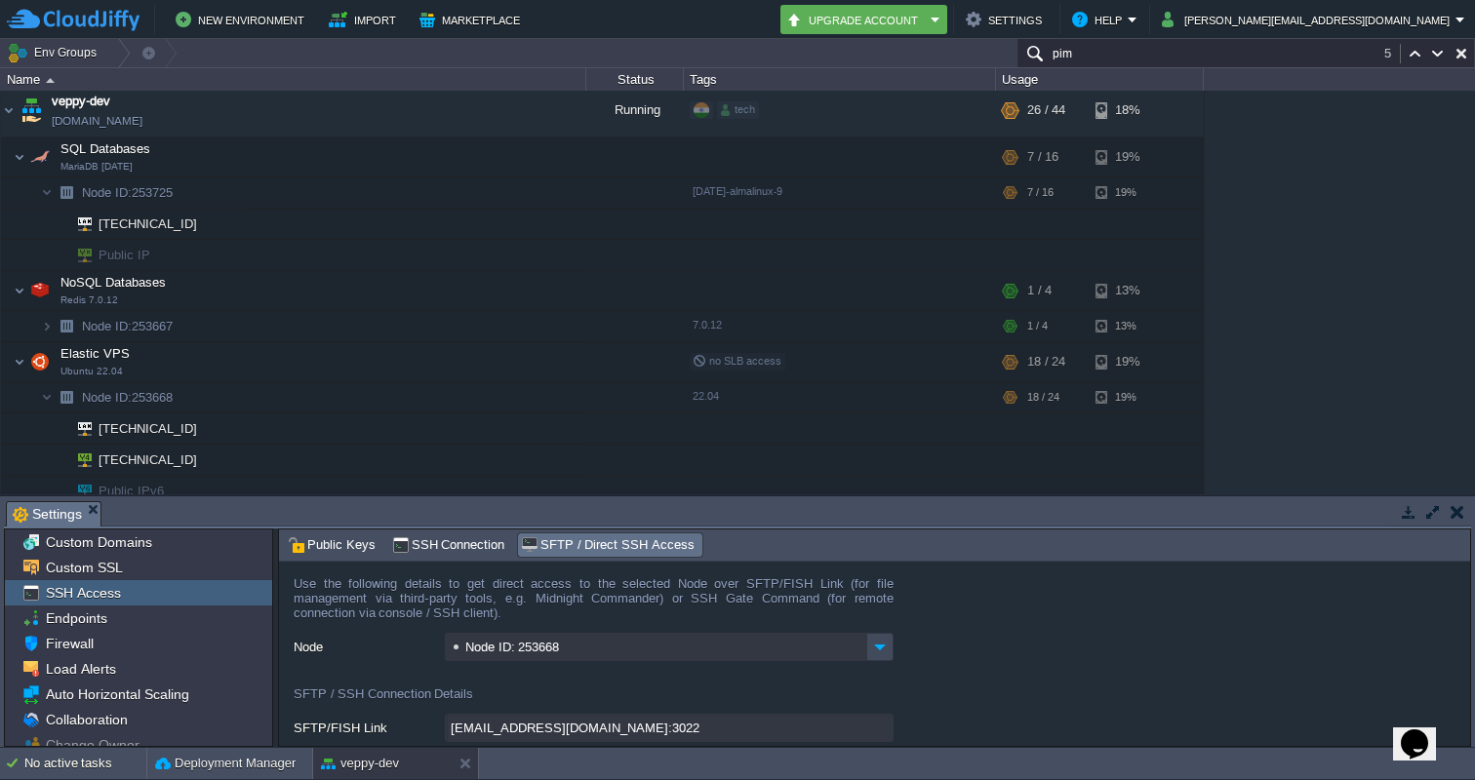
scroll to position [5719, 0]
